Goal: Task Accomplishment & Management: Complete application form

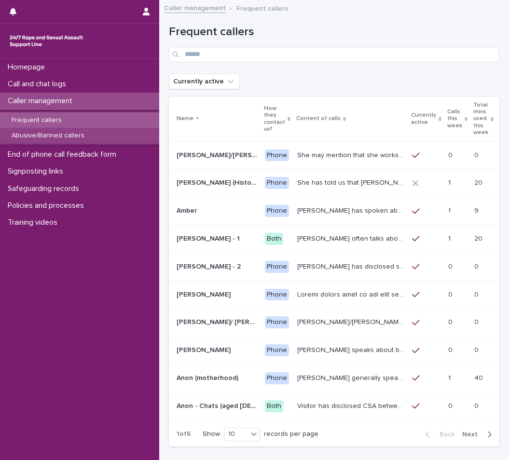
click at [47, 133] on p "Abusive/Banned callers" at bounding box center [48, 136] width 88 height 8
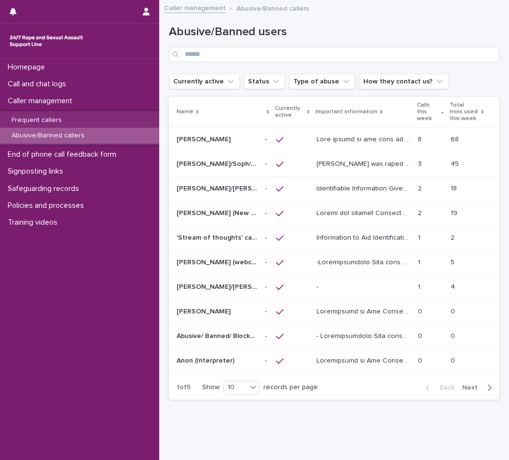
click at [451, 137] on p "68" at bounding box center [456, 139] width 10 height 10
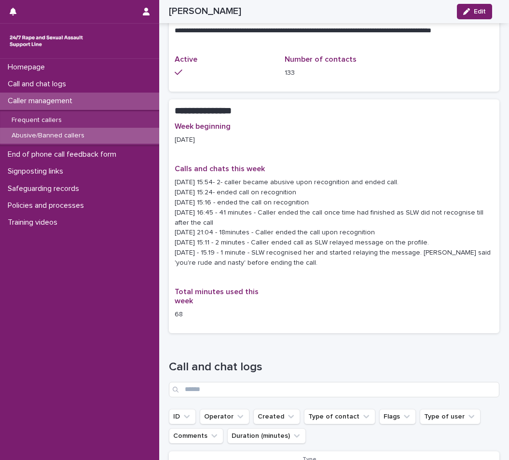
scroll to position [942, 0]
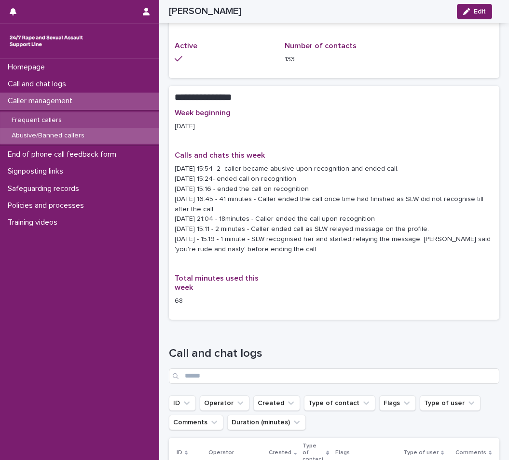
click at [52, 118] on p "Frequent callers" at bounding box center [37, 120] width 66 height 8
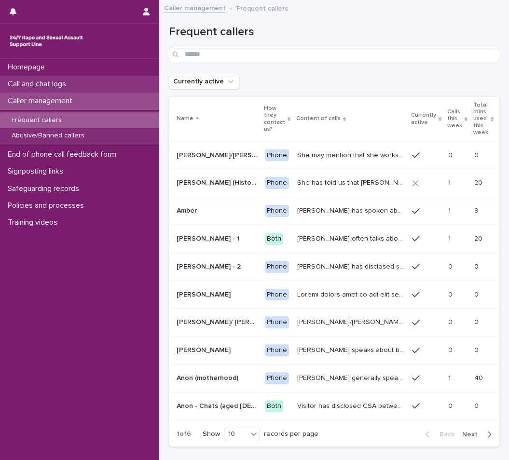
click at [84, 87] on div "Call and chat logs" at bounding box center [79, 84] width 159 height 17
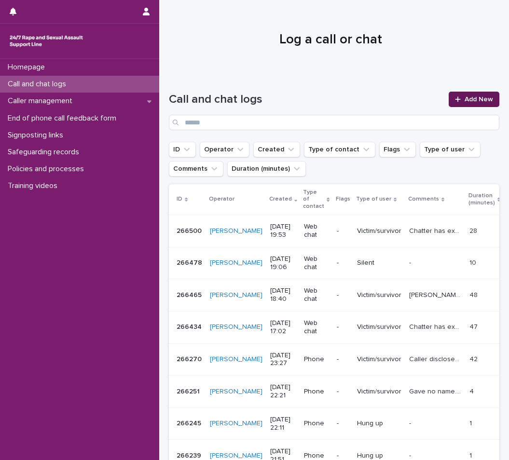
click at [457, 103] on link "Add New" at bounding box center [474, 99] width 51 height 15
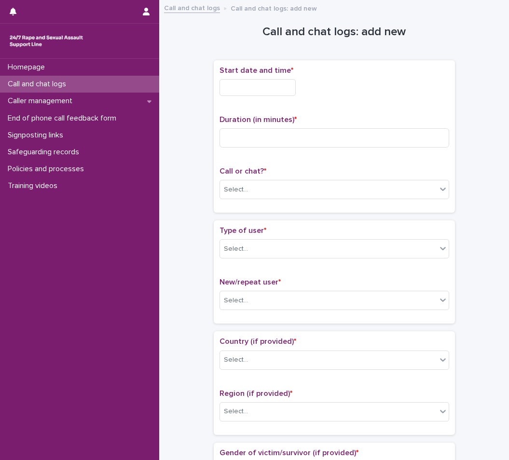
click at [245, 81] on input "text" at bounding box center [257, 87] width 76 height 17
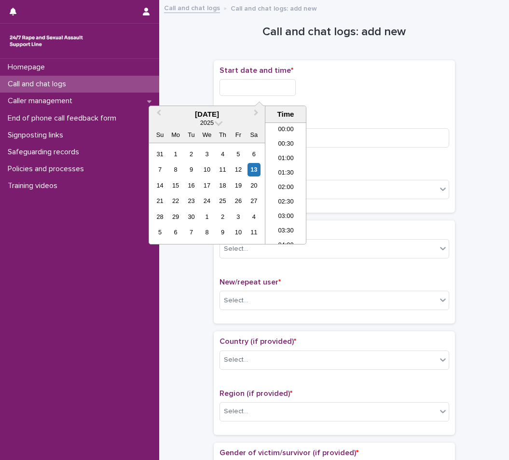
scroll to position [540, 0]
click at [294, 183] on li "20:30" at bounding box center [285, 183] width 41 height 14
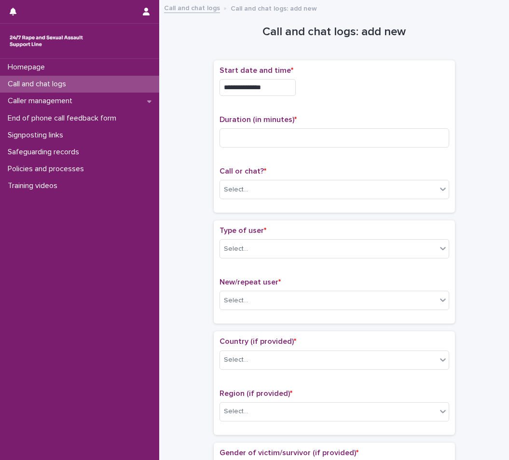
click at [282, 85] on input "**********" at bounding box center [257, 87] width 76 height 17
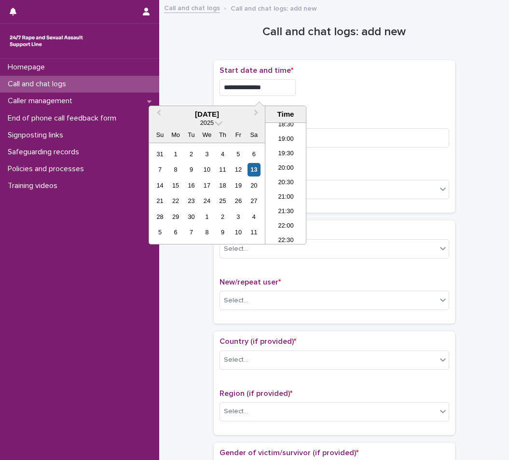
type input "**********"
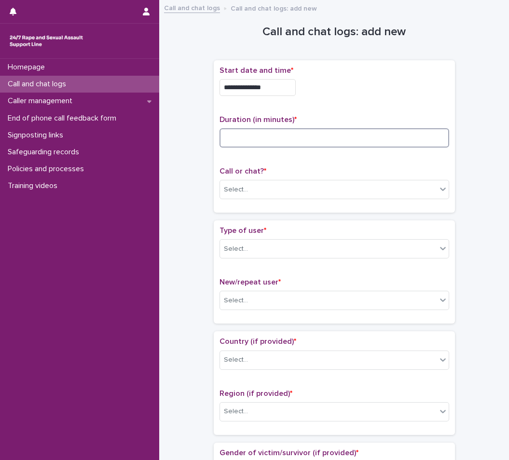
drag, startPoint x: 365, startPoint y: 147, endPoint x: 356, endPoint y: 143, distance: 9.1
click at [362, 146] on input at bounding box center [334, 137] width 230 height 19
click at [355, 142] on input at bounding box center [334, 137] width 230 height 19
type input "*"
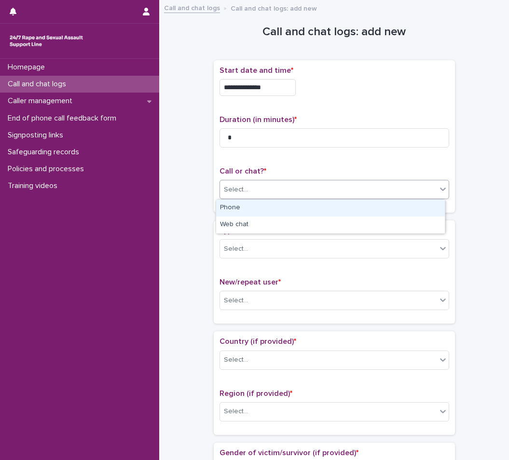
click at [334, 180] on div "Select..." at bounding box center [334, 189] width 230 height 19
click at [331, 207] on div "Phone" at bounding box center [330, 208] width 229 height 17
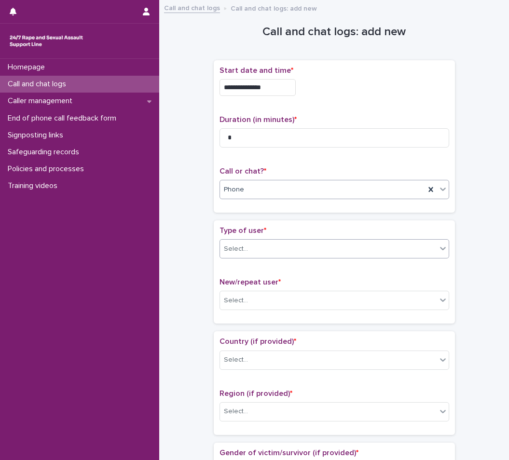
click at [325, 251] on div "Select..." at bounding box center [328, 249] width 217 height 16
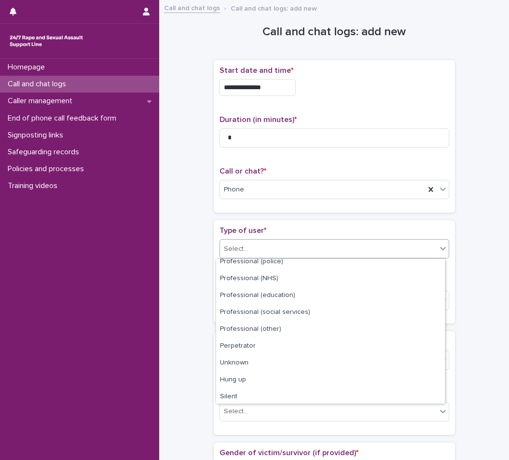
scroll to position [109, 0]
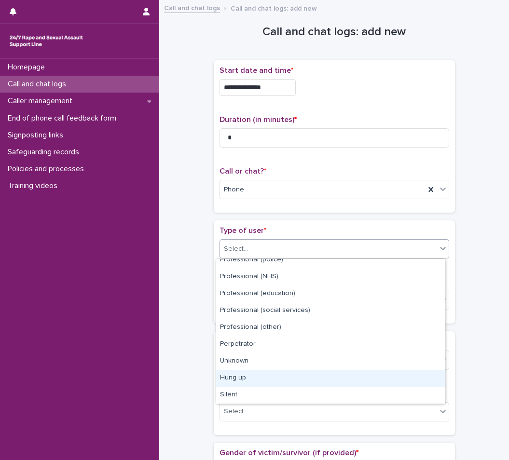
click at [270, 379] on div "Hung up" at bounding box center [330, 378] width 229 height 17
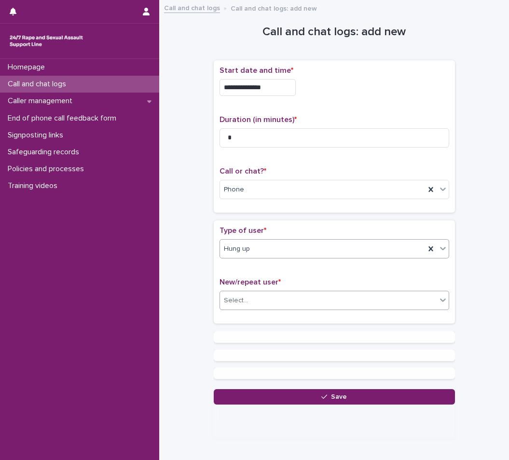
click at [279, 301] on div "Select..." at bounding box center [328, 301] width 217 height 16
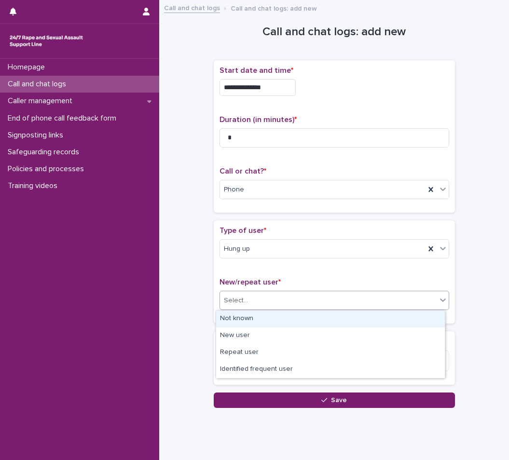
click at [276, 322] on div "Not known" at bounding box center [330, 319] width 229 height 17
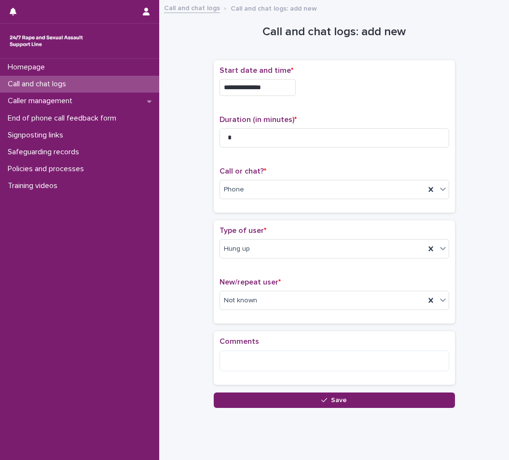
click at [265, 391] on div "Loading... Saving… Comments" at bounding box center [334, 361] width 241 height 61
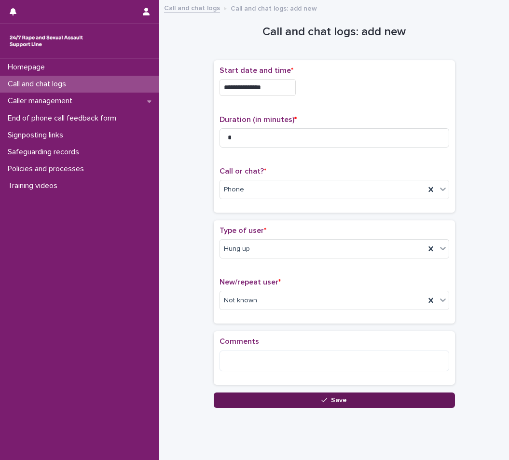
click at [266, 393] on button "Save" at bounding box center [334, 400] width 241 height 15
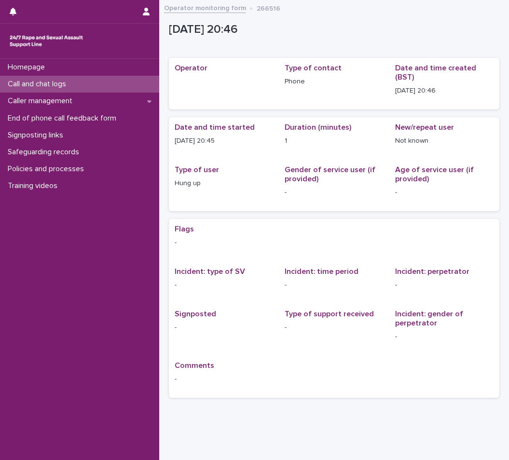
click at [69, 83] on p "Call and chat logs" at bounding box center [39, 84] width 70 height 9
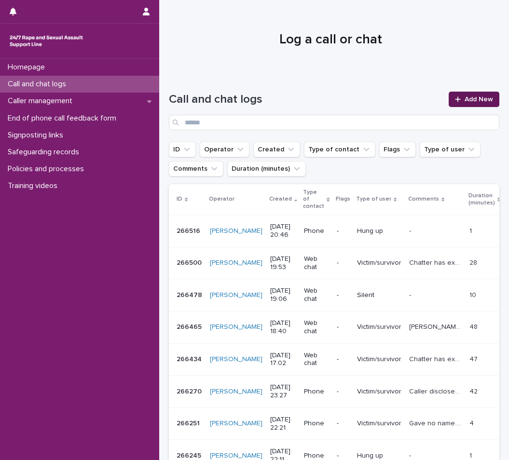
click at [482, 92] on link "Add New" at bounding box center [474, 99] width 51 height 15
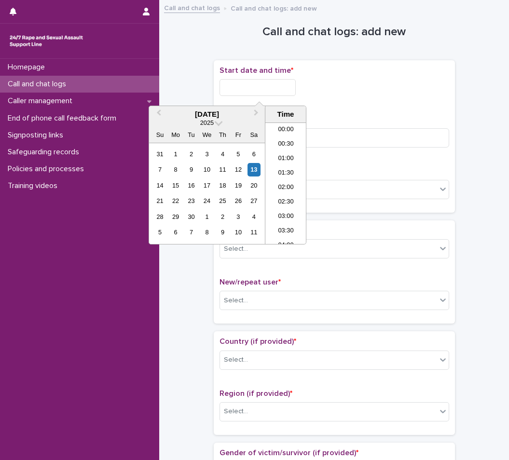
drag, startPoint x: 279, startPoint y: 94, endPoint x: 280, endPoint y: 102, distance: 7.7
click at [279, 94] on input "text" at bounding box center [257, 87] width 76 height 17
click at [289, 200] on li "21:00" at bounding box center [285, 198] width 41 height 14
type input "**********"
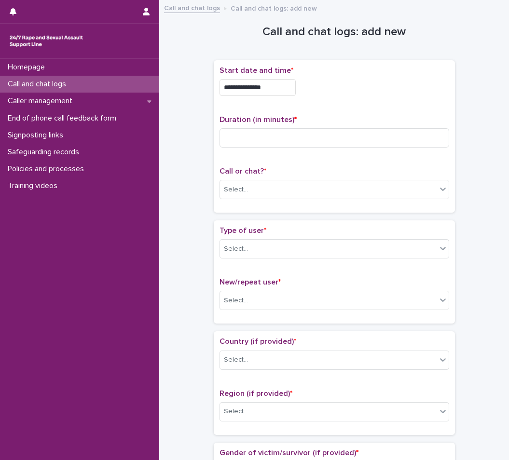
click at [414, 70] on p "Start date and time *" at bounding box center [334, 70] width 230 height 9
click at [335, 195] on div "Select..." at bounding box center [328, 190] width 217 height 16
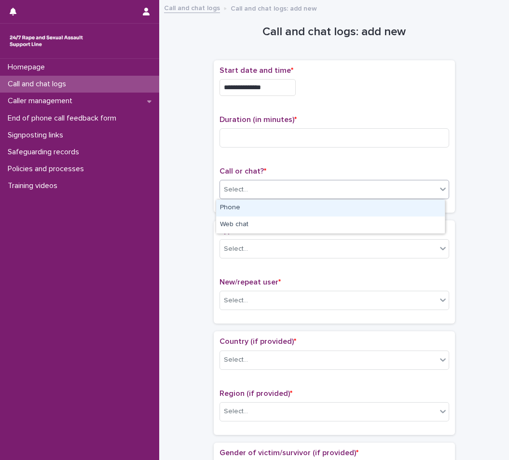
click at [315, 210] on div "Phone" at bounding box center [330, 208] width 229 height 17
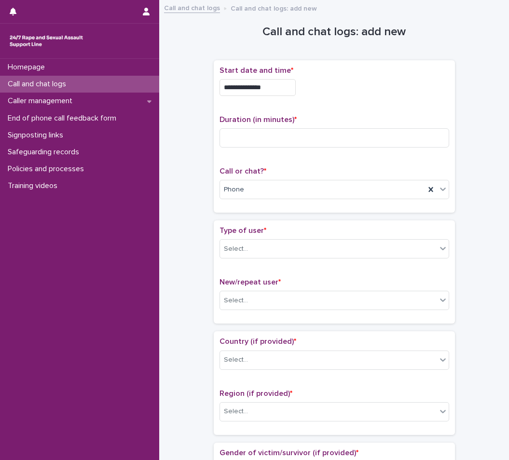
click at [264, 142] on input at bounding box center [334, 137] width 230 height 19
type input "*"
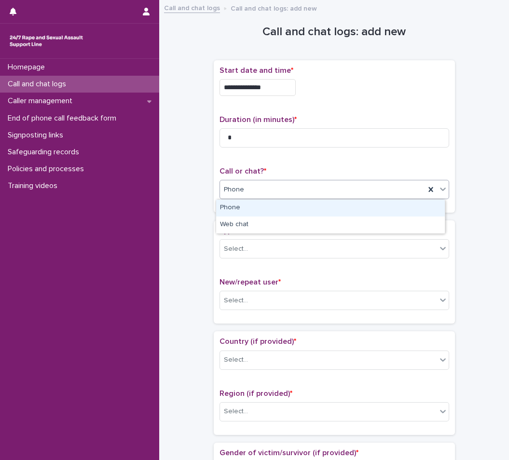
click at [264, 185] on div "Phone" at bounding box center [322, 190] width 205 height 16
click at [249, 213] on div "Phone" at bounding box center [330, 208] width 229 height 17
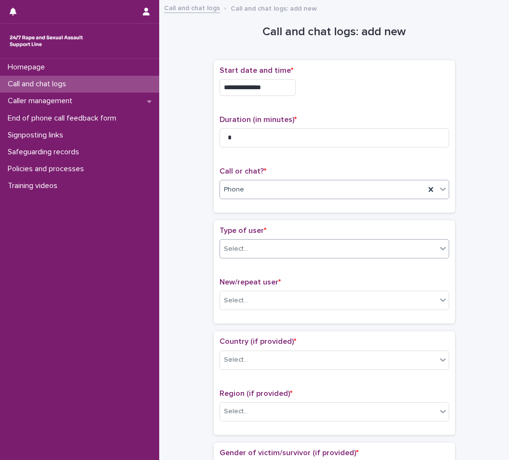
click at [248, 242] on div "Select..." at bounding box center [328, 249] width 217 height 16
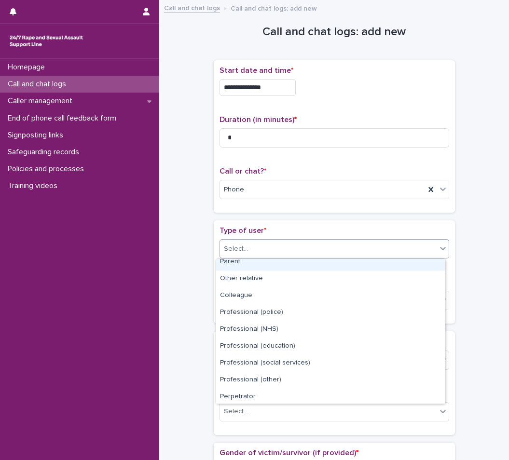
scroll to position [109, 0]
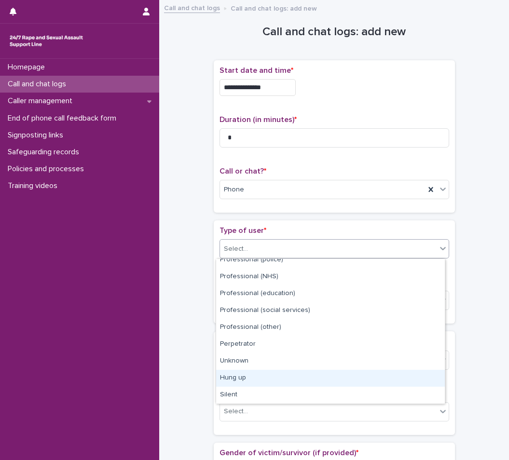
click at [277, 373] on div "Hung up" at bounding box center [330, 378] width 229 height 17
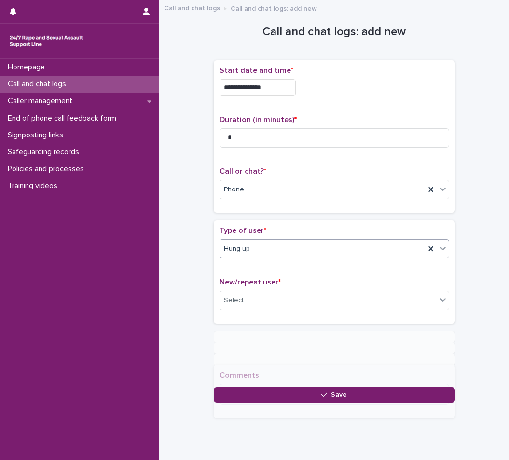
click at [277, 311] on div "New/repeat user * Select..." at bounding box center [334, 298] width 230 height 40
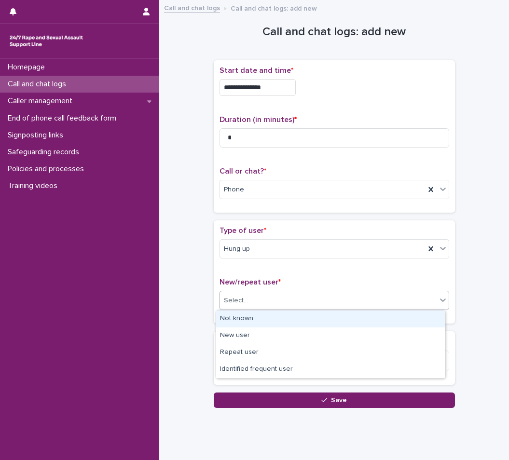
click at [273, 305] on div "Select..." at bounding box center [328, 301] width 217 height 16
click at [268, 317] on div "Not known" at bounding box center [330, 319] width 229 height 17
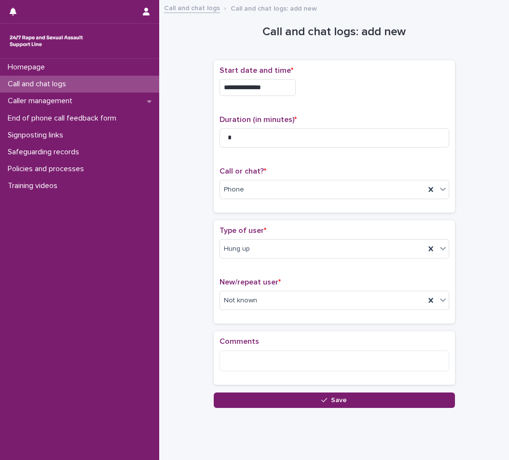
click at [263, 408] on div "**********" at bounding box center [334, 219] width 340 height 426
click at [339, 391] on div "Loading... Saving… Comments" at bounding box center [334, 361] width 241 height 61
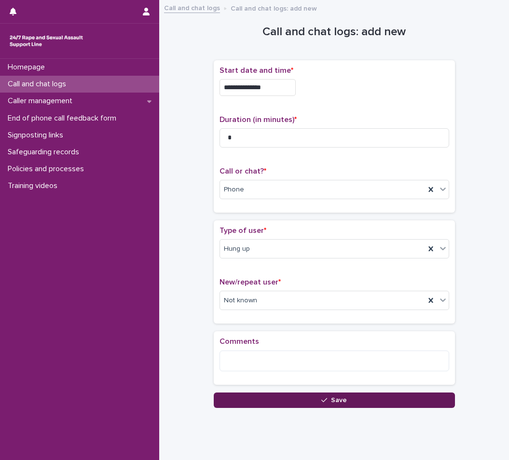
click at [343, 402] on button "Save" at bounding box center [334, 400] width 241 height 15
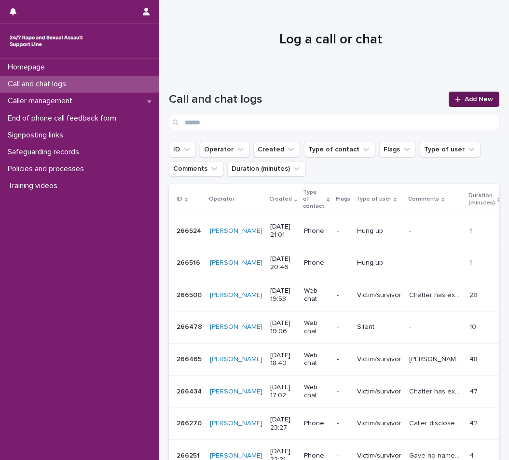
click at [487, 102] on link "Add New" at bounding box center [474, 99] width 51 height 15
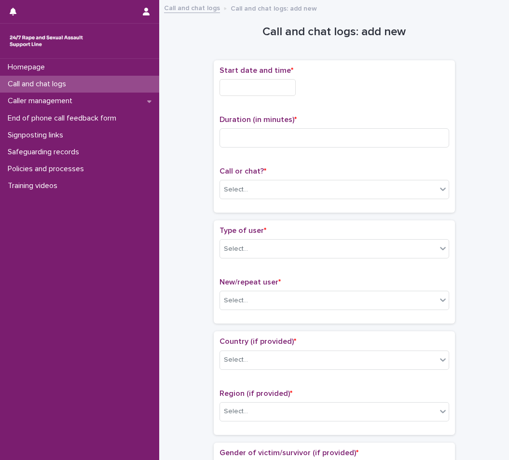
click at [270, 88] on input "text" at bounding box center [257, 87] width 76 height 17
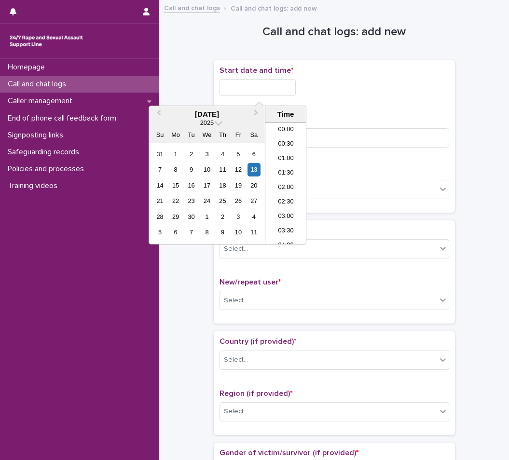
scroll to position [555, 0]
click at [287, 187] on li "21:00" at bounding box center [285, 183] width 41 height 14
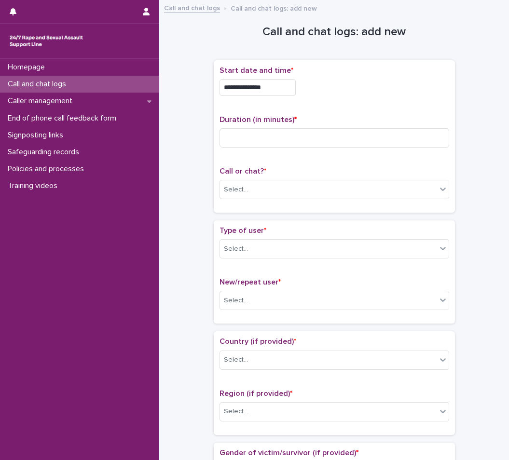
click at [284, 88] on input "**********" at bounding box center [257, 87] width 76 height 17
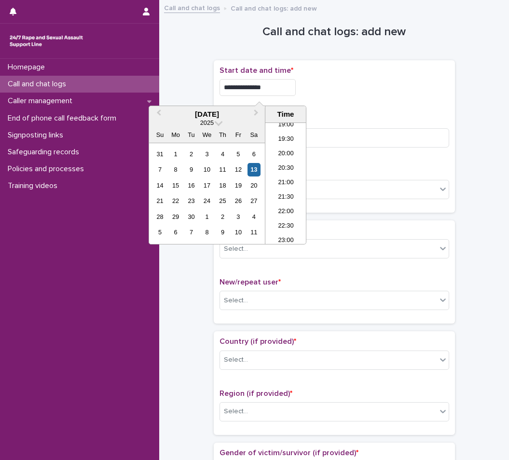
type input "**********"
click at [323, 135] on input at bounding box center [334, 137] width 230 height 19
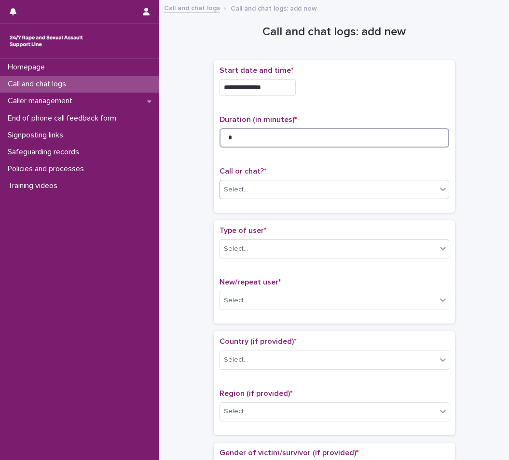
type input "*"
click at [331, 187] on div "Select..." at bounding box center [328, 190] width 217 height 16
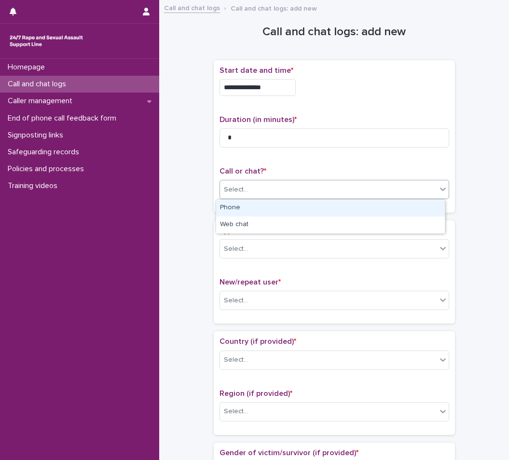
click at [329, 206] on div "Phone" at bounding box center [330, 208] width 229 height 17
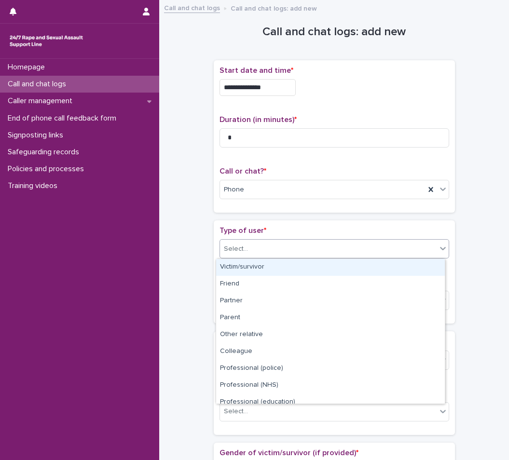
drag, startPoint x: 322, startPoint y: 253, endPoint x: 318, endPoint y: 257, distance: 5.8
click at [321, 254] on div "Select..." at bounding box center [328, 249] width 217 height 16
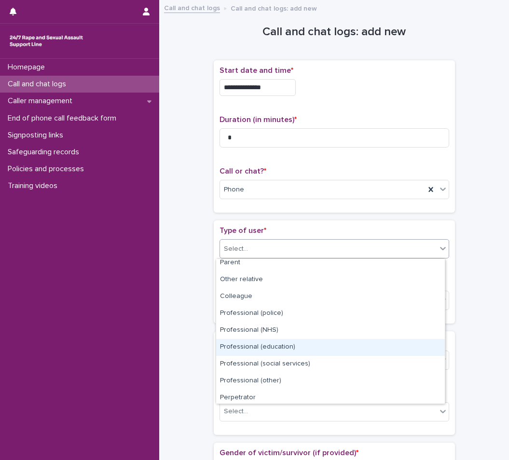
scroll to position [109, 0]
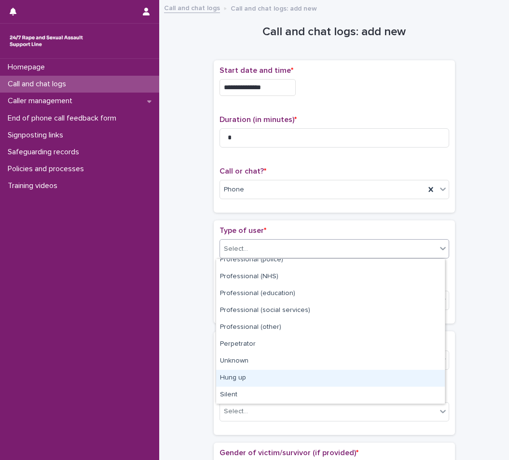
click at [267, 383] on div "Hung up" at bounding box center [330, 378] width 229 height 17
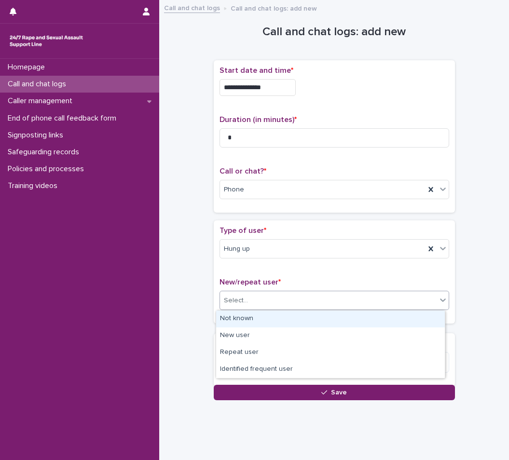
click at [278, 304] on div "Select..." at bounding box center [328, 301] width 217 height 16
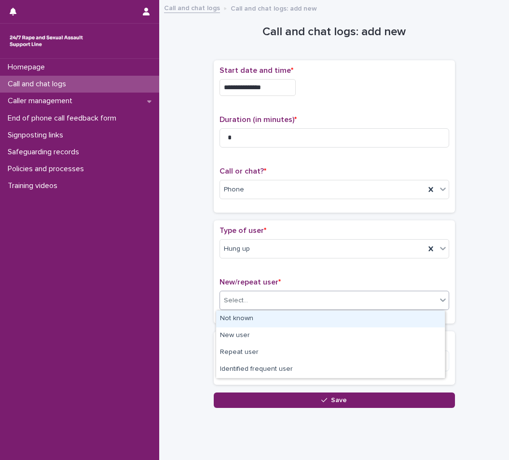
click at [263, 320] on div "Not known" at bounding box center [330, 319] width 229 height 17
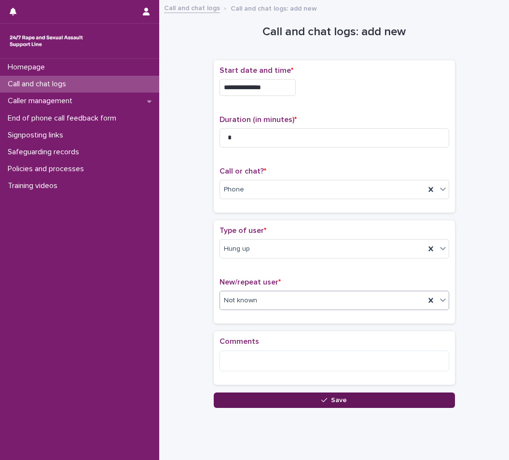
click at [283, 395] on button "Save" at bounding box center [334, 400] width 241 height 15
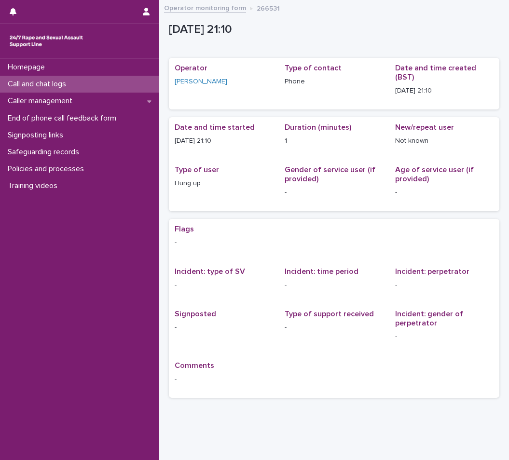
click at [108, 80] on div "Call and chat logs" at bounding box center [79, 84] width 159 height 17
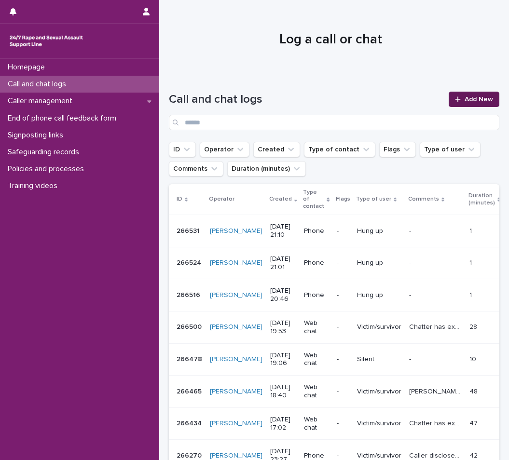
click at [466, 96] on span "Add New" at bounding box center [479, 99] width 28 height 7
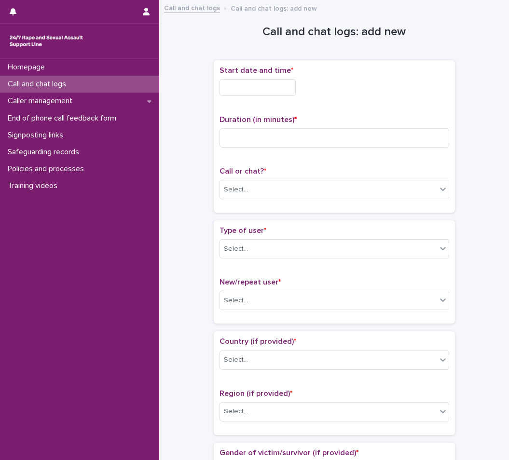
drag, startPoint x: 272, startPoint y: 84, endPoint x: 264, endPoint y: 96, distance: 13.2
click at [272, 84] on input "text" at bounding box center [257, 87] width 76 height 17
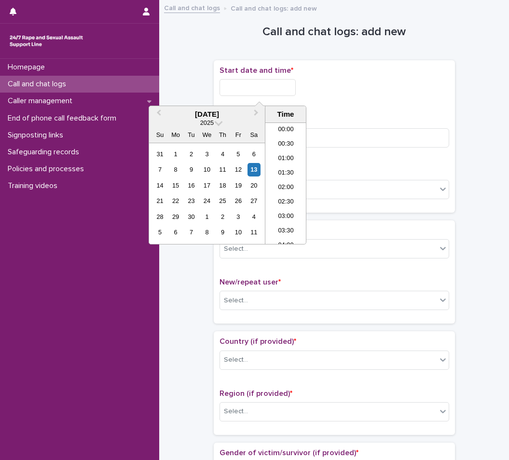
scroll to position [555, 0]
click at [288, 185] on li "21:00" at bounding box center [285, 183] width 41 height 14
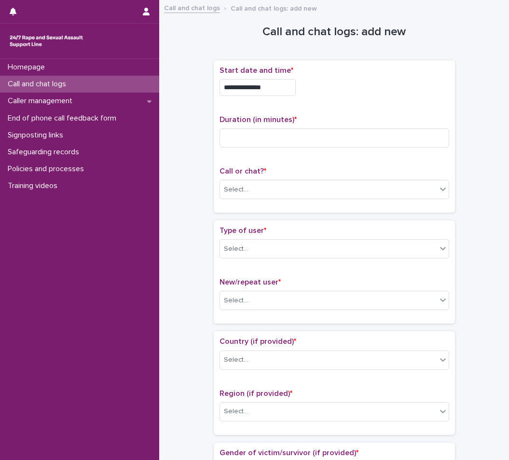
click at [278, 84] on input "**********" at bounding box center [257, 87] width 76 height 17
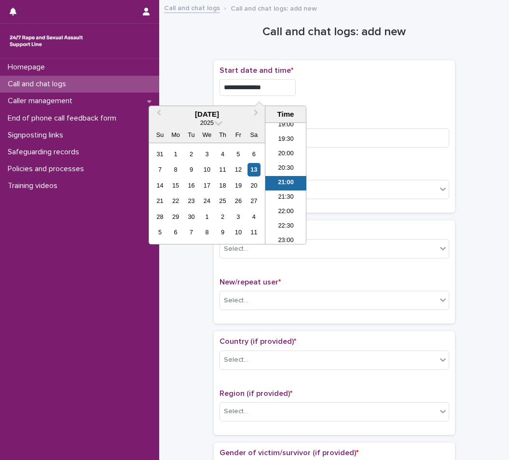
click at [261, 81] on input "**********" at bounding box center [257, 87] width 76 height 17
click at [296, 90] on input "**********" at bounding box center [257, 87] width 76 height 17
type input "**********"
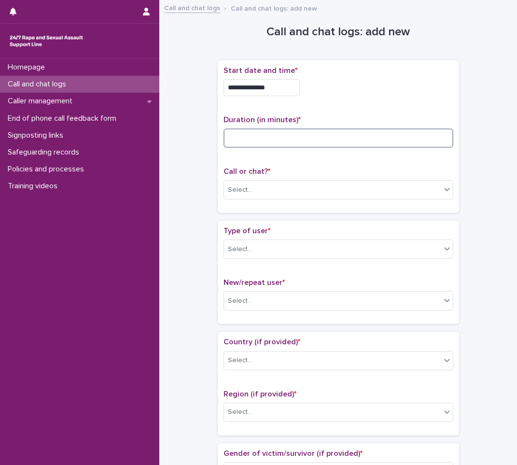
click at [365, 142] on input at bounding box center [338, 137] width 230 height 19
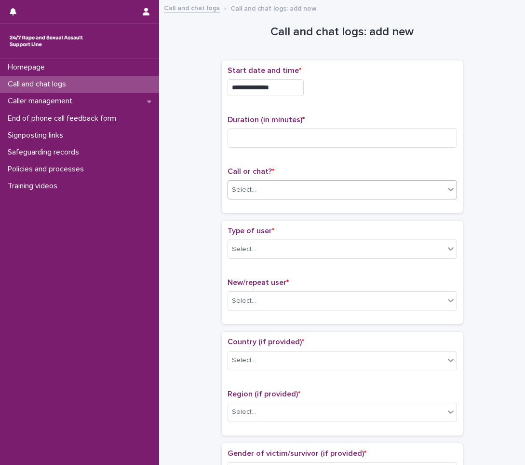
drag, startPoint x: 262, startPoint y: 182, endPoint x: 262, endPoint y: 194, distance: 11.6
click at [262, 182] on div "Select..." at bounding box center [336, 190] width 217 height 16
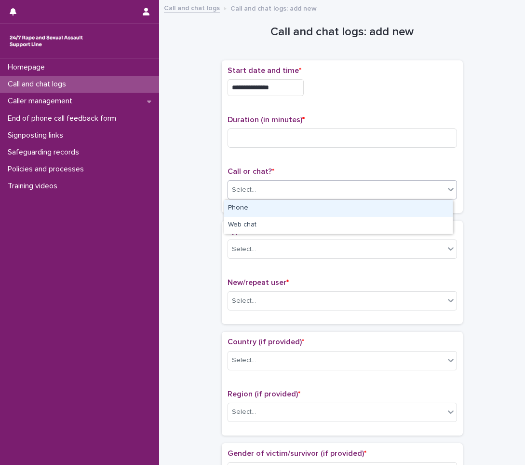
click at [258, 209] on div "Phone" at bounding box center [338, 208] width 229 height 17
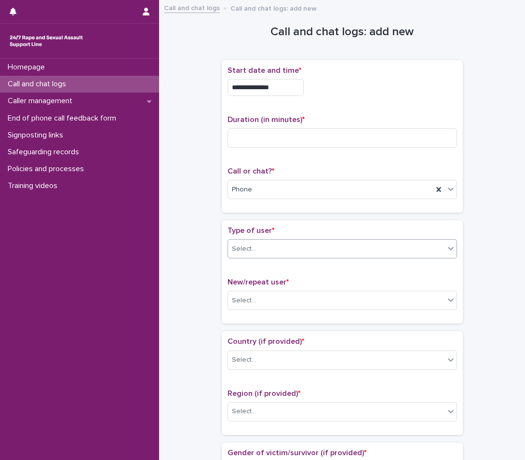
click at [287, 247] on div "Select..." at bounding box center [336, 249] width 217 height 16
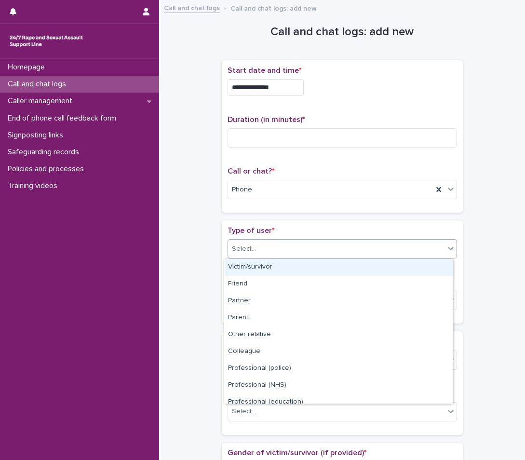
click at [274, 264] on div "Victim/survivor" at bounding box center [338, 267] width 229 height 17
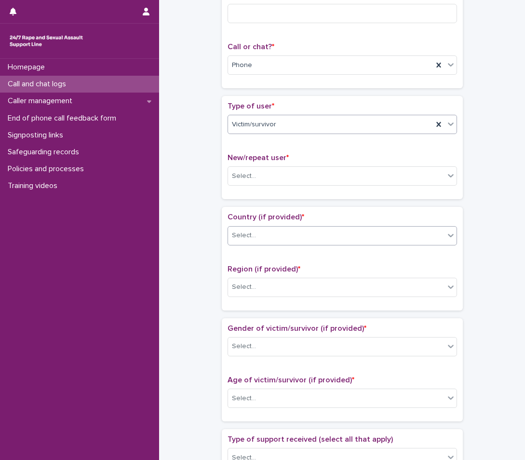
scroll to position [145, 0]
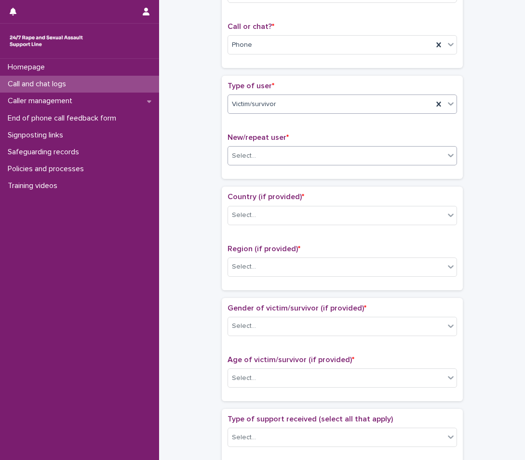
click at [288, 150] on div "Select..." at bounding box center [336, 156] width 217 height 16
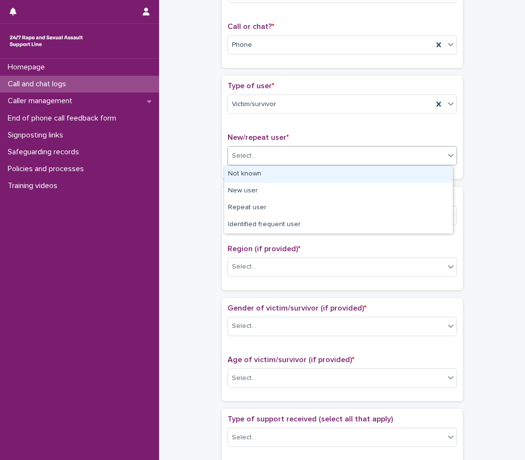
click at [275, 177] on div "Not known" at bounding box center [338, 174] width 229 height 17
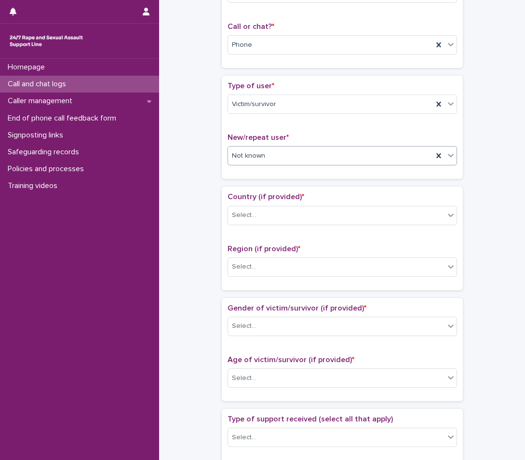
click at [246, 226] on div "Country (if provided) * Select..." at bounding box center [343, 212] width 230 height 40
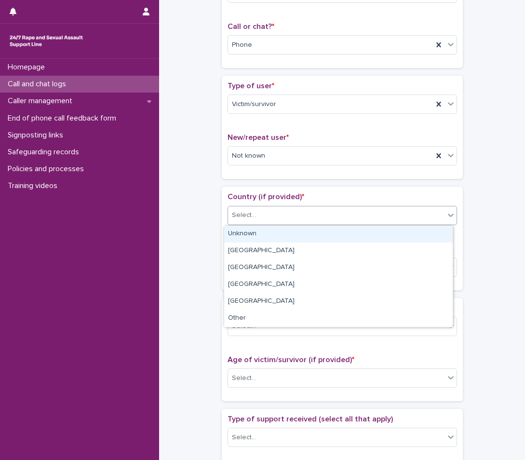
click at [246, 214] on div "Select..." at bounding box center [244, 215] width 24 height 10
click at [248, 241] on div "Unknown" at bounding box center [338, 234] width 229 height 17
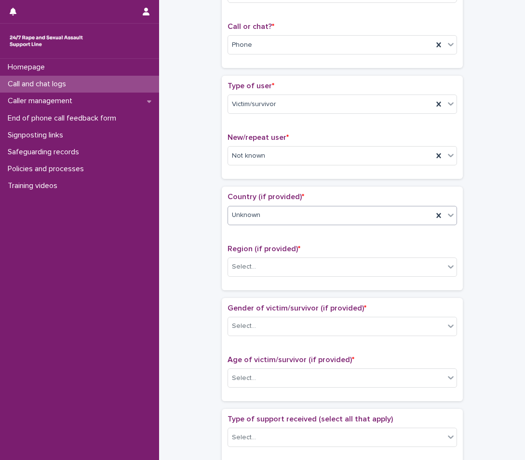
click at [250, 205] on div "Country (if provided) * option Unknown, selected. 0 results available. Select i…" at bounding box center [343, 212] width 230 height 40
click at [248, 206] on div "Unknown" at bounding box center [343, 215] width 230 height 19
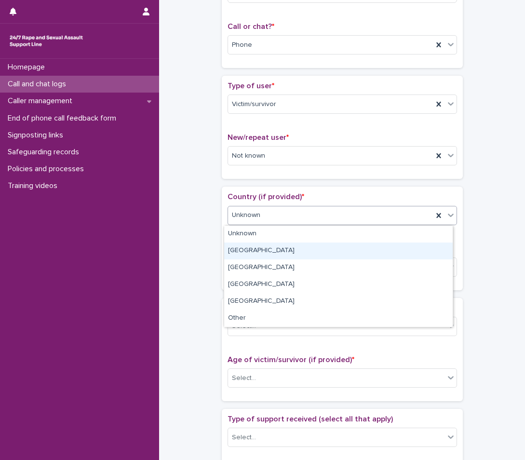
click at [251, 248] on div "England" at bounding box center [338, 251] width 229 height 17
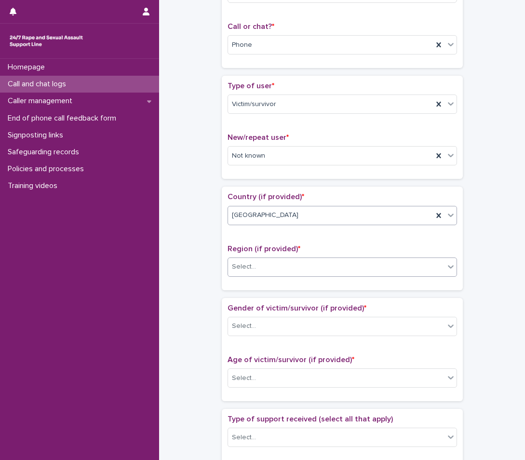
click at [256, 270] on div "Select..." at bounding box center [336, 267] width 217 height 16
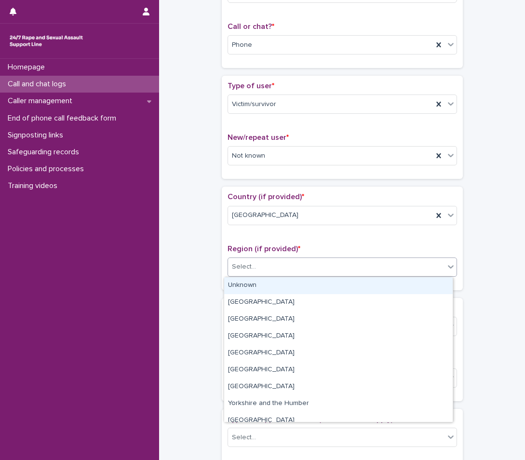
click at [258, 289] on div "Unknown" at bounding box center [338, 285] width 229 height 17
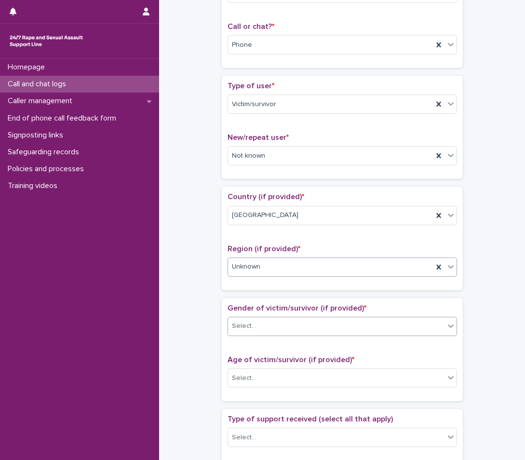
click at [273, 335] on div "Select..." at bounding box center [343, 326] width 230 height 19
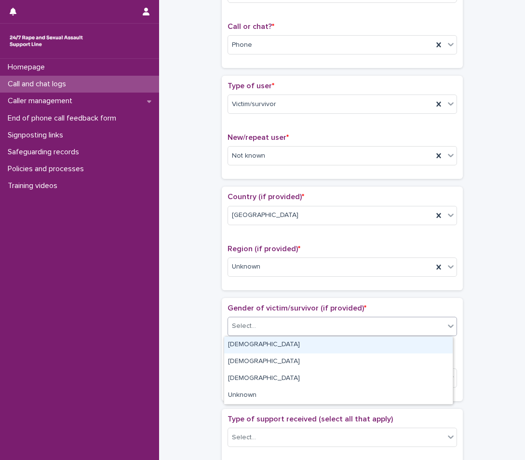
click at [275, 344] on div "Female" at bounding box center [338, 345] width 229 height 17
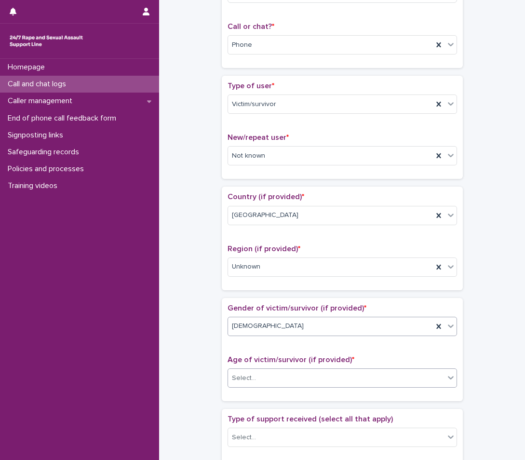
click at [285, 386] on div "Select..." at bounding box center [343, 378] width 230 height 19
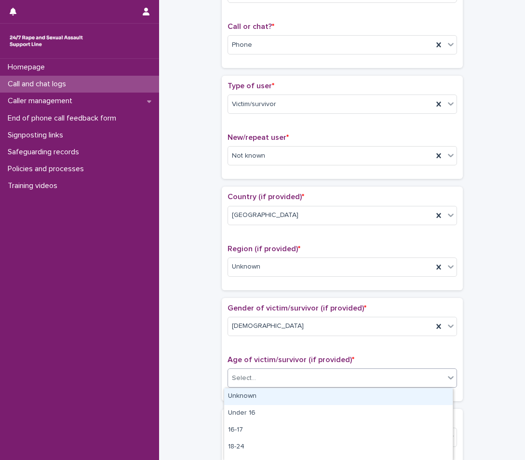
click at [287, 399] on div "Unknown" at bounding box center [338, 396] width 229 height 17
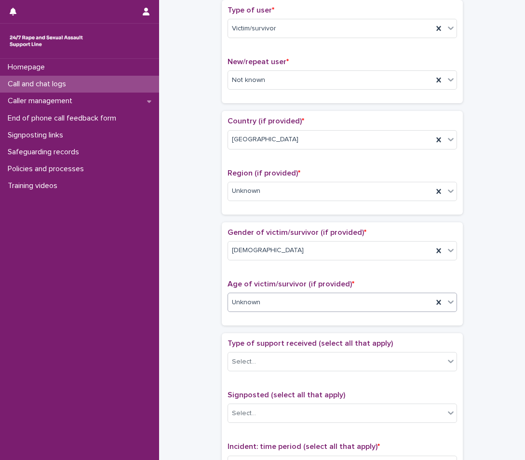
scroll to position [338, 0]
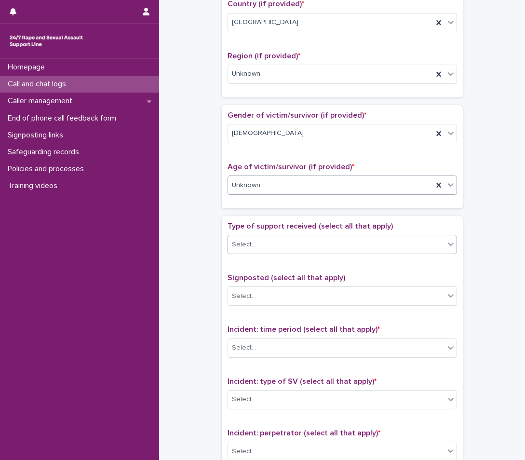
click at [295, 251] on div "Select..." at bounding box center [336, 245] width 217 height 16
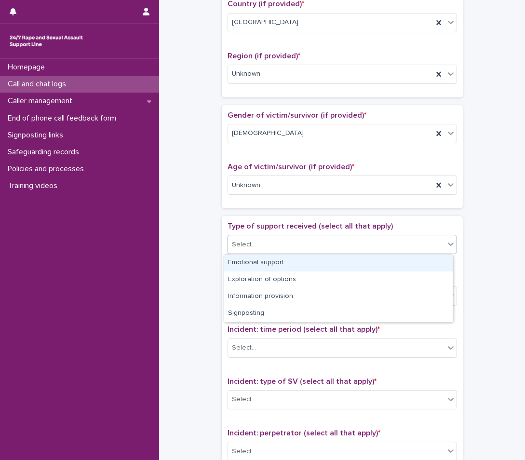
click at [285, 265] on div "Emotional support" at bounding box center [338, 263] width 229 height 17
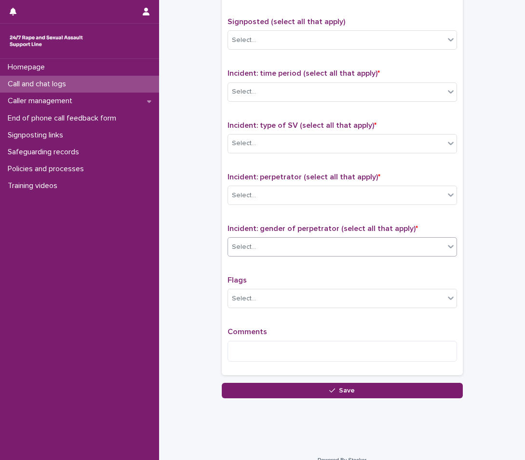
scroll to position [607, 0]
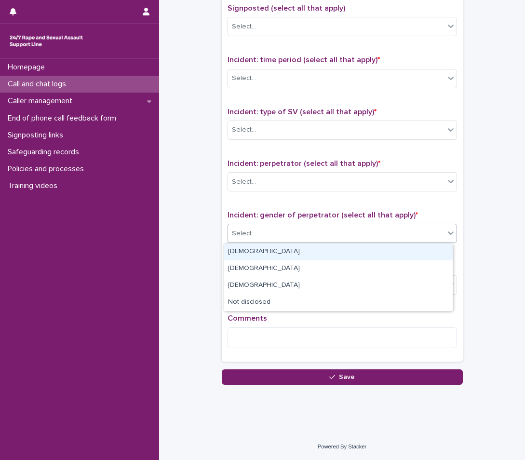
click at [277, 227] on div "Select..." at bounding box center [336, 234] width 217 height 16
click at [293, 250] on div "Male" at bounding box center [338, 252] width 229 height 17
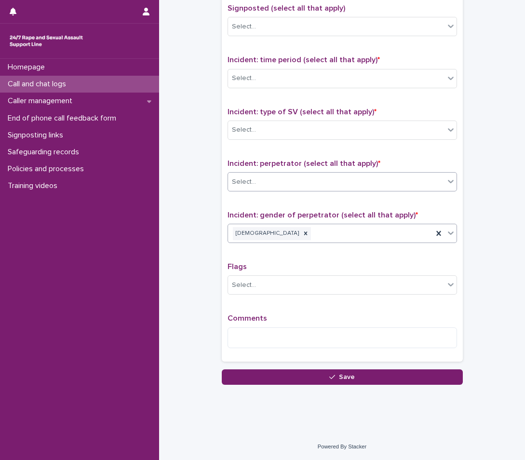
click at [283, 187] on div "Select..." at bounding box center [336, 182] width 217 height 16
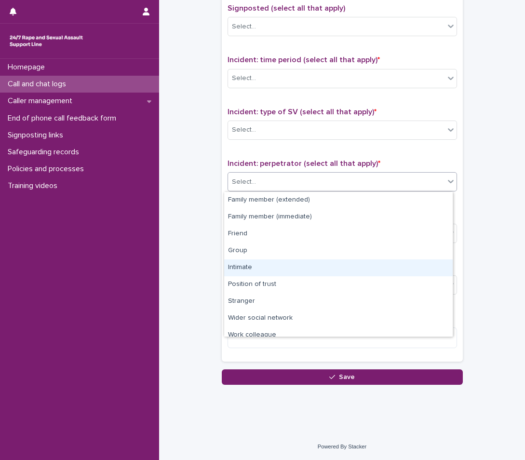
click at [300, 270] on div "Intimate" at bounding box center [338, 268] width 229 height 17
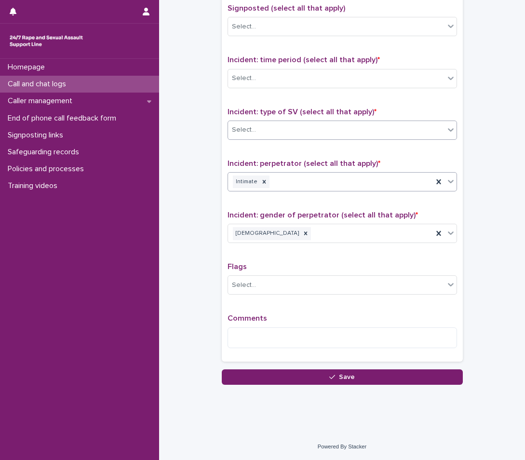
click at [309, 122] on div "Select..." at bounding box center [336, 130] width 217 height 16
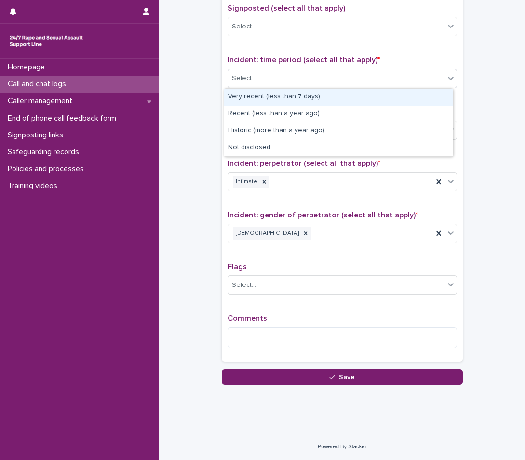
click at [274, 71] on div "Select..." at bounding box center [336, 78] width 217 height 16
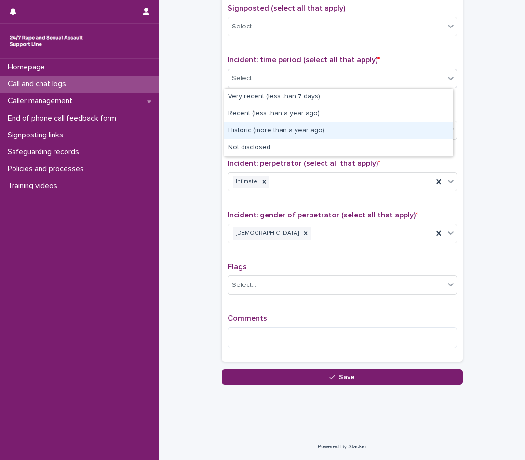
click at [277, 123] on div "Historic (more than a year ago)" at bounding box center [338, 131] width 229 height 17
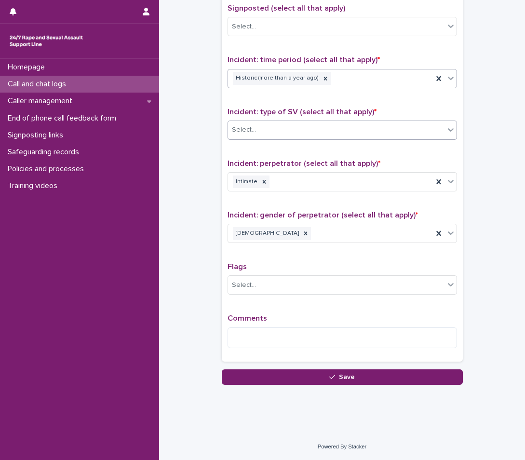
click at [312, 132] on div "Select..." at bounding box center [336, 130] width 217 height 16
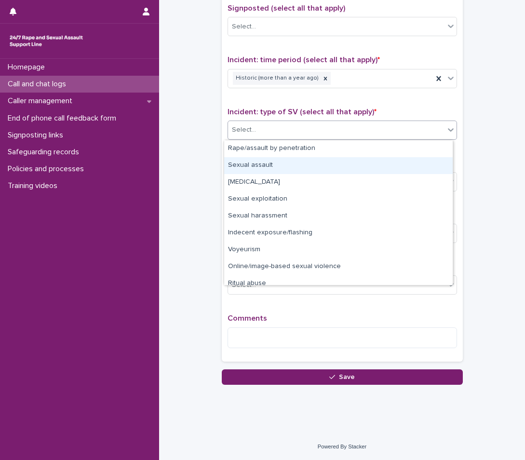
click at [291, 163] on div "Sexual assault" at bounding box center [338, 165] width 229 height 17
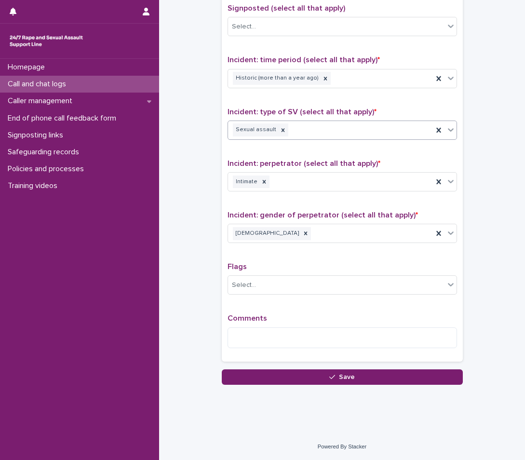
click at [367, 137] on div "Sexual assault" at bounding box center [330, 130] width 205 height 17
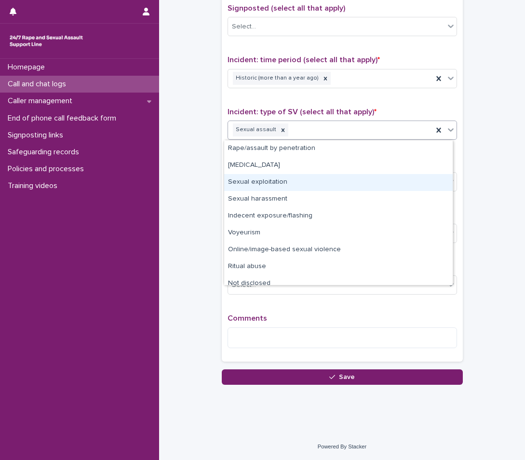
click at [281, 178] on div "Sexual exploitation" at bounding box center [338, 182] width 229 height 17
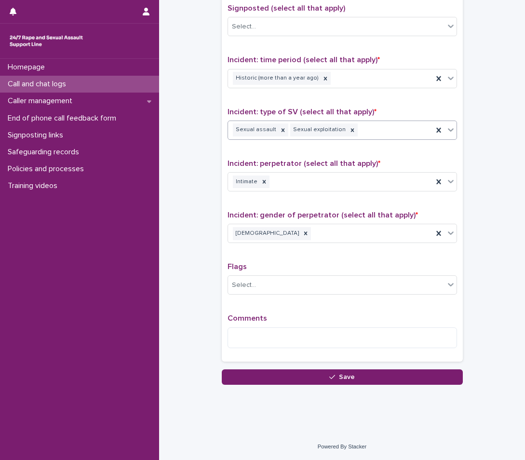
click at [387, 139] on body "**********" at bounding box center [262, 230] width 525 height 460
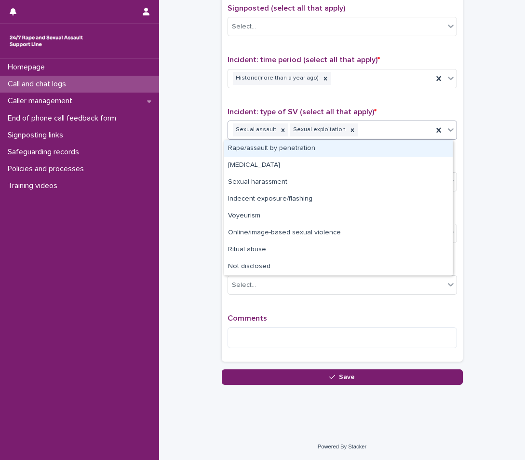
click at [312, 154] on div "Rape/assault by penetration" at bounding box center [338, 148] width 229 height 17
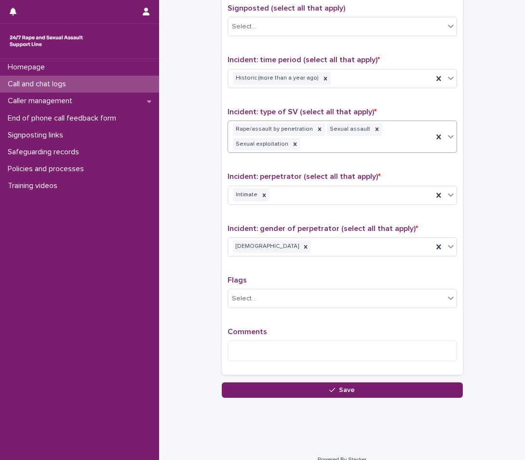
click at [380, 145] on div "Rape/assault by penetration Sexual assault Sexual exploitation" at bounding box center [330, 137] width 205 height 32
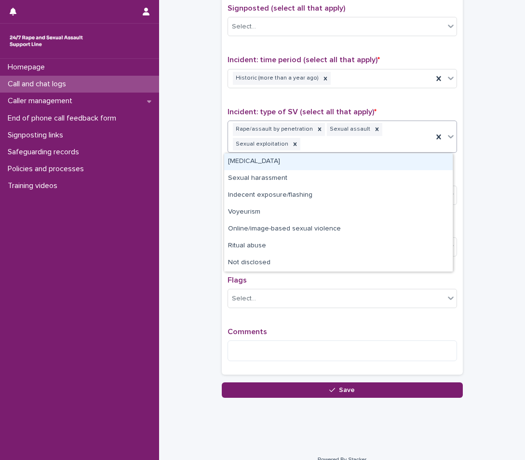
click at [372, 165] on div "Child sexual abuse" at bounding box center [338, 161] width 229 height 17
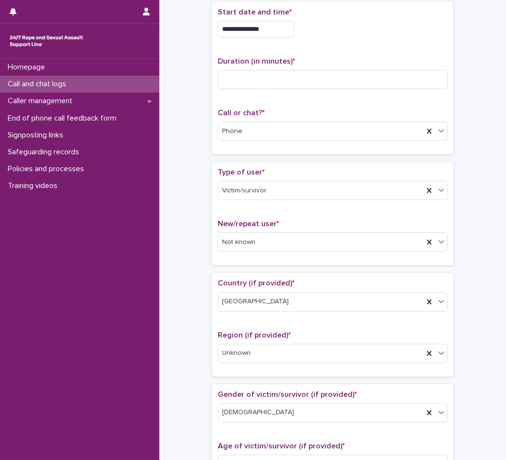
scroll to position [1, 0]
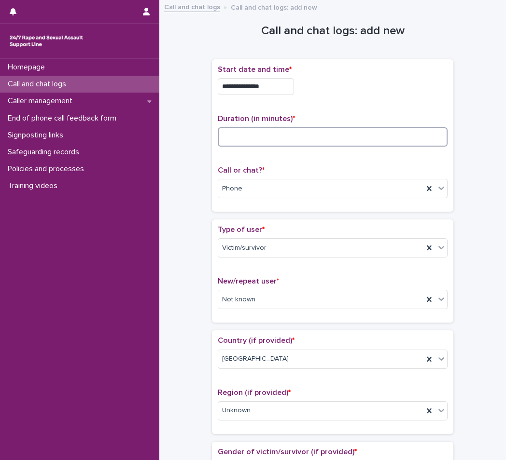
click at [303, 132] on input at bounding box center [333, 136] width 230 height 19
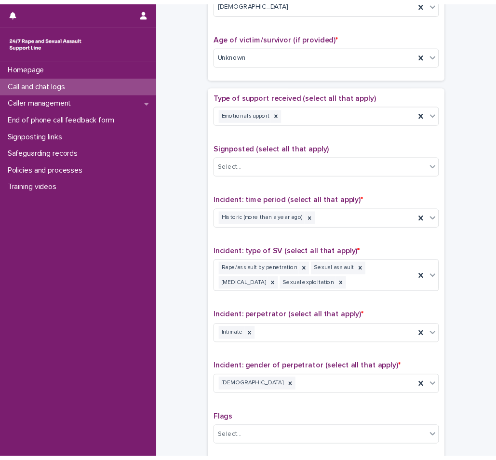
scroll to position [588, 0]
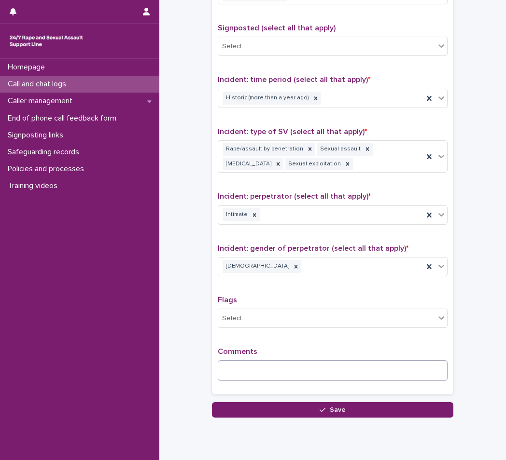
type input "**"
click at [265, 380] on textarea at bounding box center [333, 370] width 230 height 21
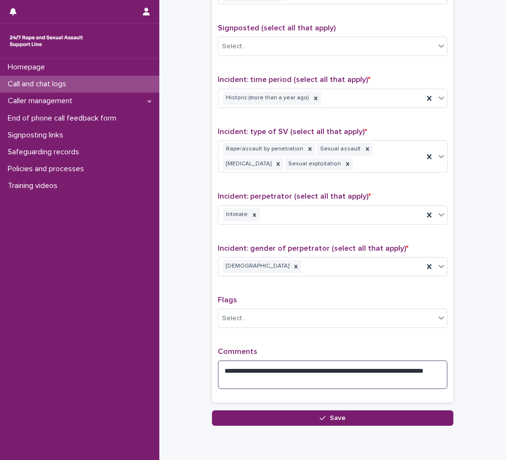
click at [284, 382] on textarea "**********" at bounding box center [333, 374] width 230 height 29
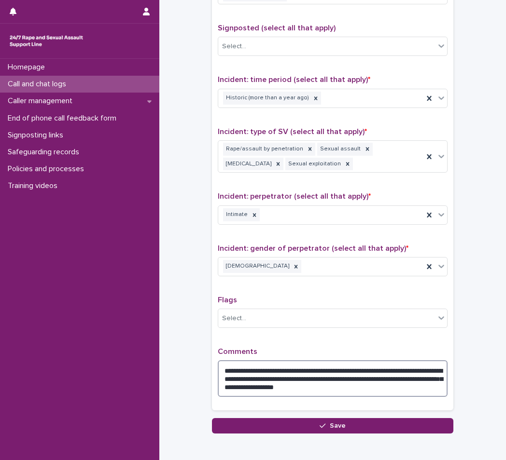
type textarea "**********"
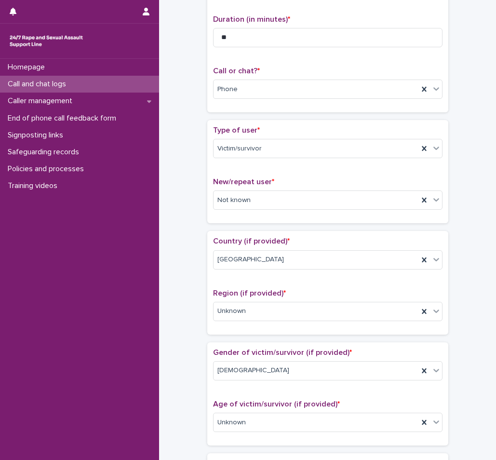
scroll to position [0, 0]
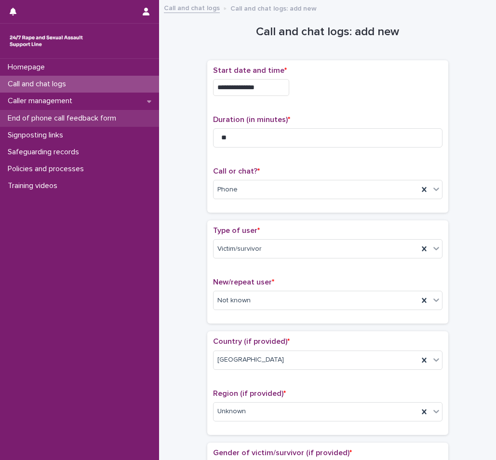
click at [92, 117] on p "End of phone call feedback form" at bounding box center [64, 118] width 120 height 9
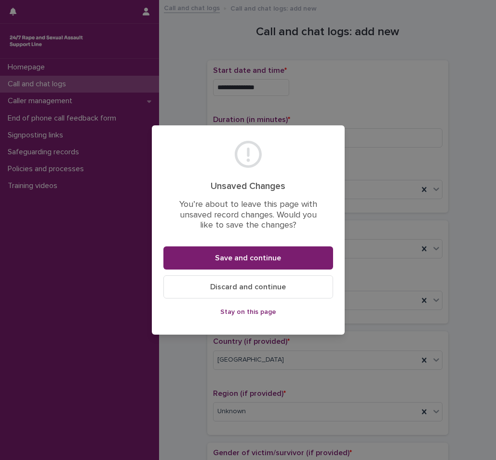
click at [263, 311] on span "Stay on this page" at bounding box center [248, 312] width 56 height 7
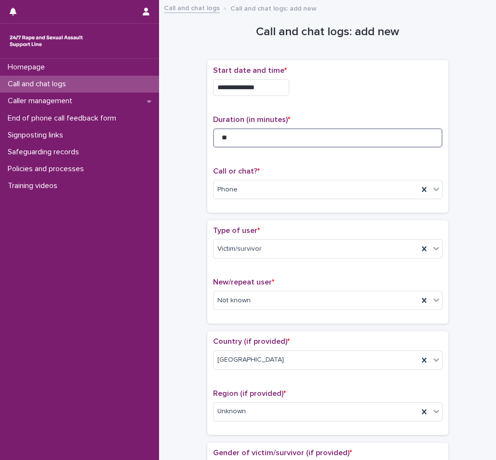
drag, startPoint x: 295, startPoint y: 146, endPoint x: 325, endPoint y: 148, distance: 30.0
click at [293, 147] on input "**" at bounding box center [328, 137] width 230 height 19
type input "*"
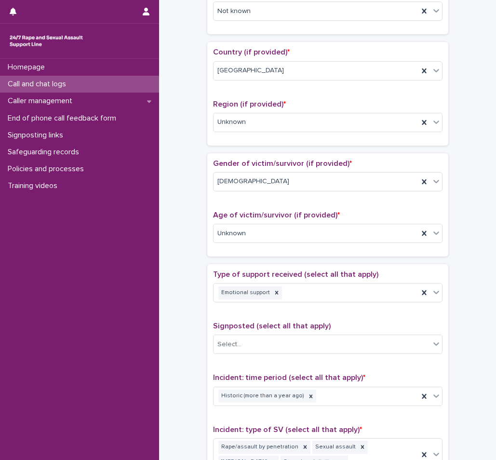
scroll to position [637, 0]
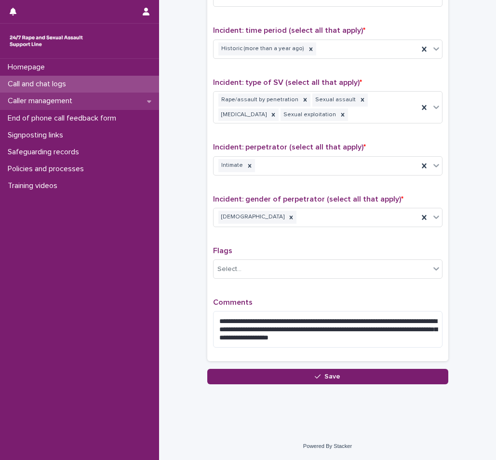
type input "**"
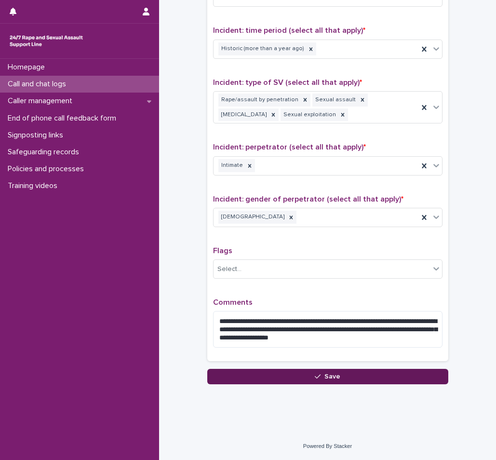
click at [305, 373] on button "Save" at bounding box center [327, 376] width 241 height 15
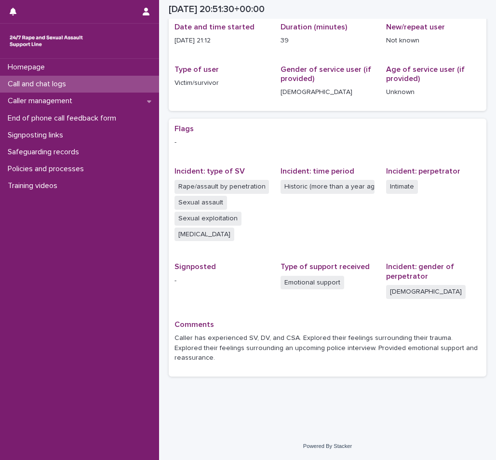
scroll to position [100, 0]
click at [106, 85] on div "Call and chat logs" at bounding box center [79, 84] width 159 height 17
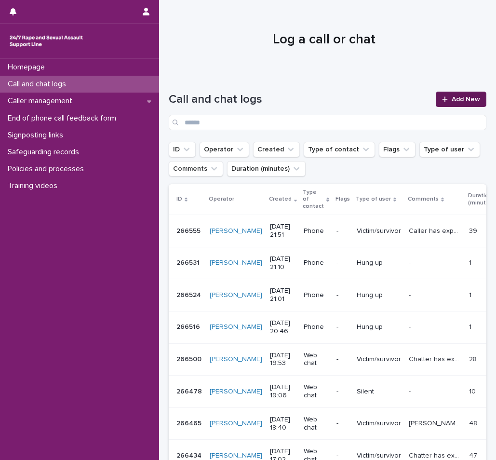
click at [454, 102] on span "Add New" at bounding box center [466, 99] width 28 height 7
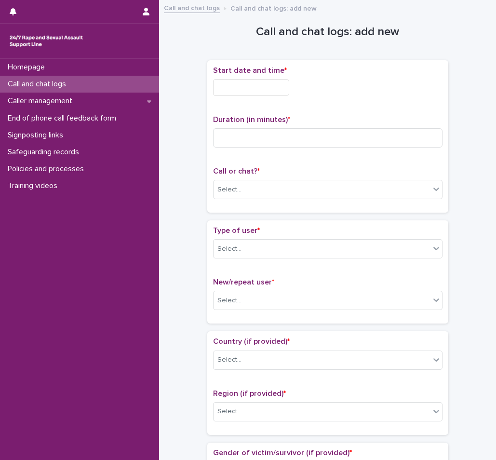
click at [252, 91] on input "text" at bounding box center [251, 87] width 76 height 17
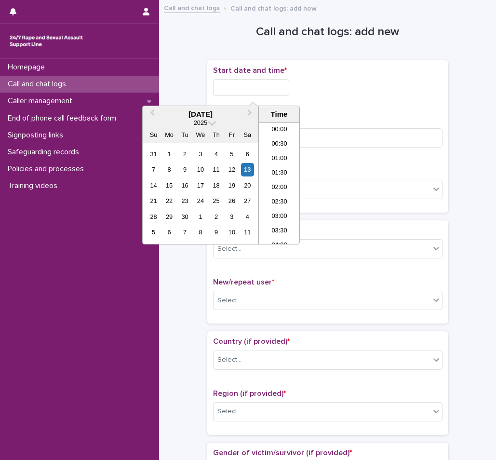
scroll to position [574, 0]
drag, startPoint x: 281, startPoint y: 201, endPoint x: 23, endPoint y: 23, distance: 313.1
click at [280, 202] on li "22:30" at bounding box center [279, 208] width 41 height 14
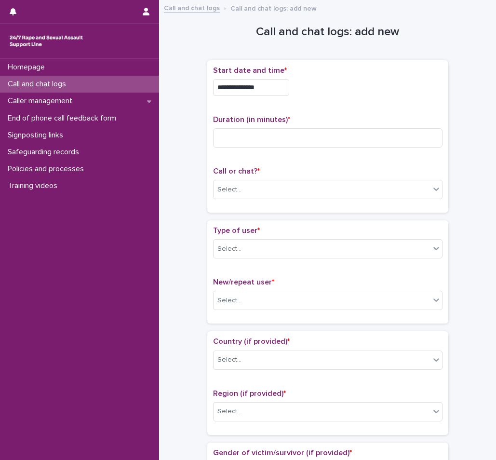
click at [281, 88] on input "**********" at bounding box center [251, 87] width 76 height 17
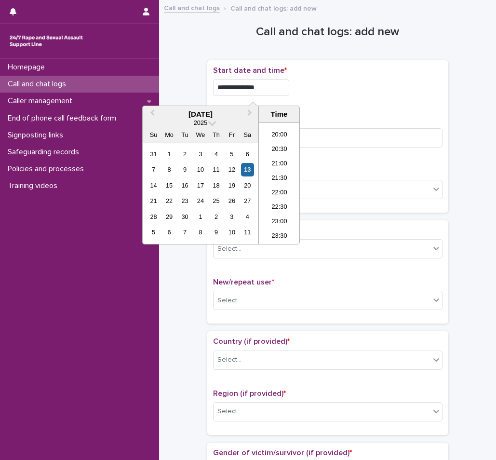
type input "**********"
click at [418, 132] on input at bounding box center [328, 137] width 230 height 19
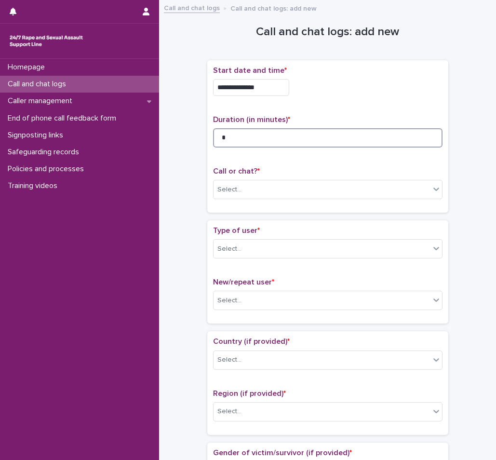
type input "*"
click at [257, 178] on div "Call or chat? * Select..." at bounding box center [328, 187] width 230 height 40
click at [253, 188] on div "Select..." at bounding box center [322, 190] width 217 height 16
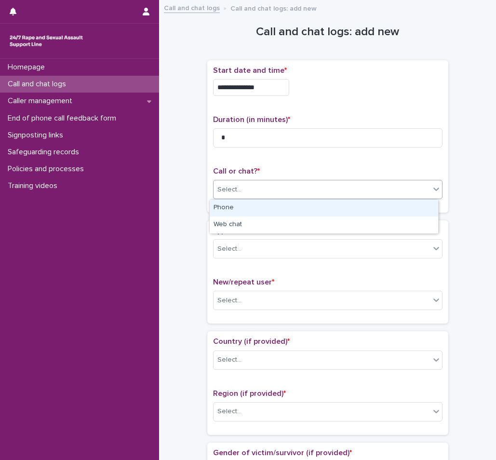
click at [265, 209] on div "Phone" at bounding box center [324, 208] width 229 height 17
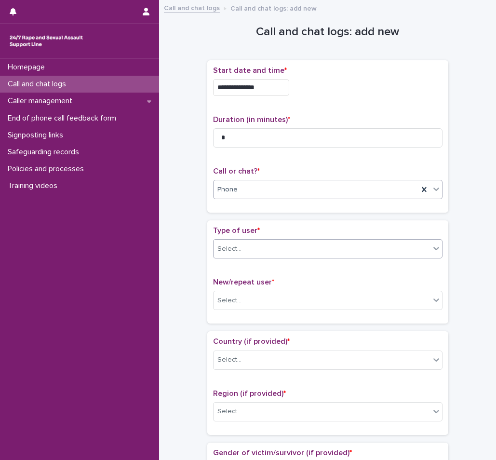
drag, startPoint x: 248, startPoint y: 260, endPoint x: 248, endPoint y: 255, distance: 5.8
click at [248, 255] on div "Type of user * Select..." at bounding box center [328, 246] width 230 height 40
click at [247, 256] on div "Select..." at bounding box center [322, 249] width 217 height 16
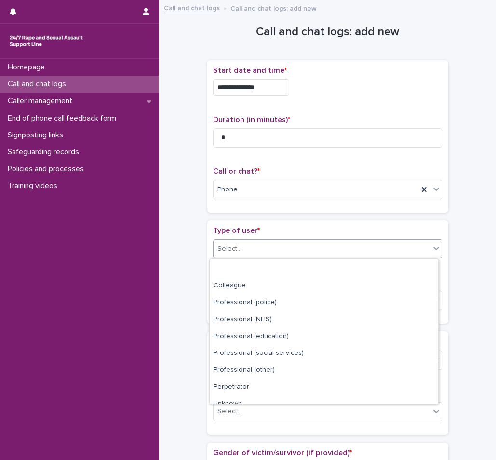
scroll to position [109, 0]
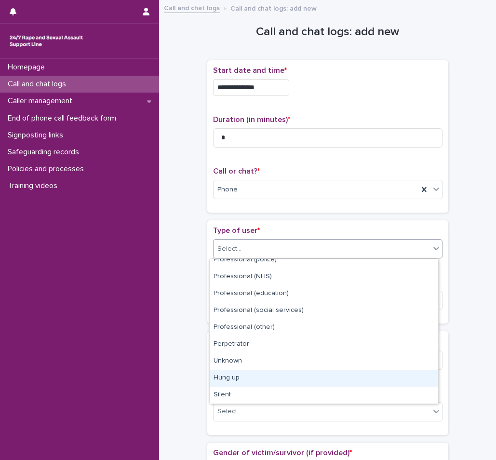
click at [248, 386] on div "Hung up" at bounding box center [324, 378] width 229 height 17
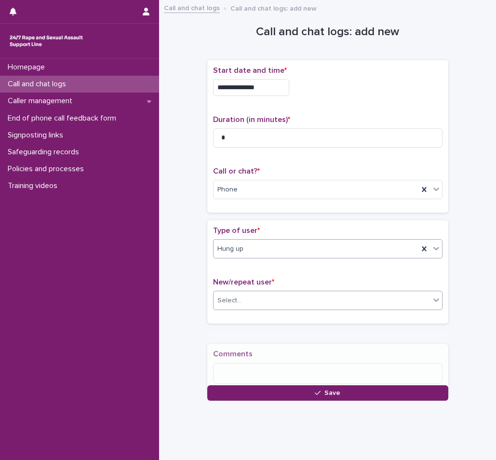
click at [288, 306] on div "Select..." at bounding box center [322, 301] width 217 height 16
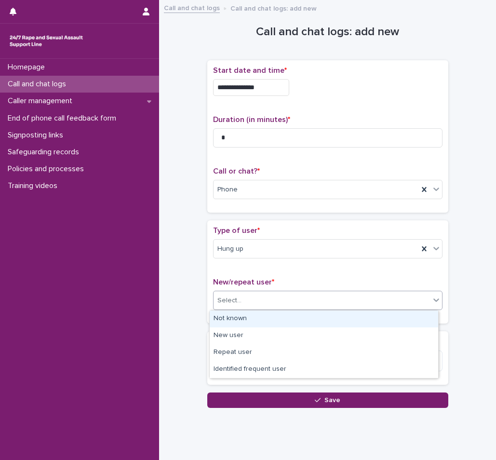
click at [268, 320] on div "Not known" at bounding box center [324, 319] width 229 height 17
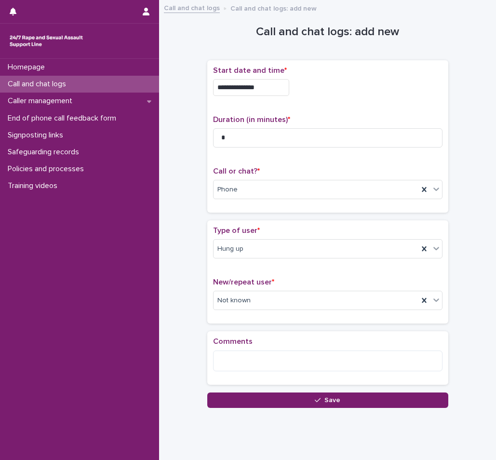
click at [258, 390] on div "Loading... Saving… Comments" at bounding box center [327, 361] width 241 height 61
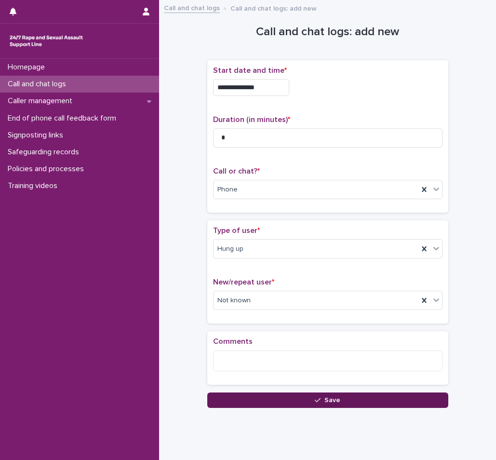
click at [259, 398] on button "Save" at bounding box center [327, 400] width 241 height 15
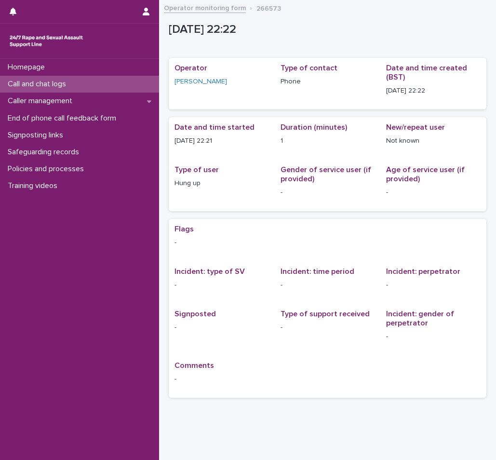
click at [67, 81] on p "Call and chat logs" at bounding box center [39, 84] width 70 height 9
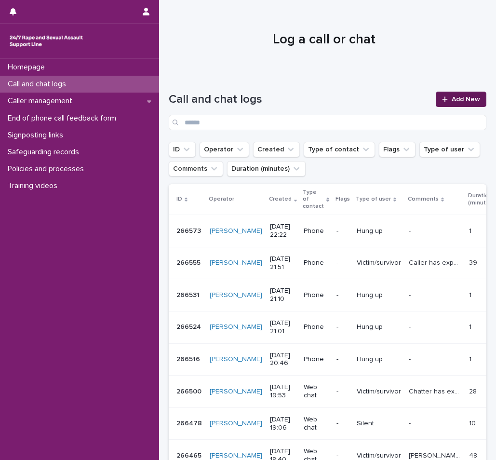
click at [453, 105] on link "Add New" at bounding box center [461, 99] width 51 height 15
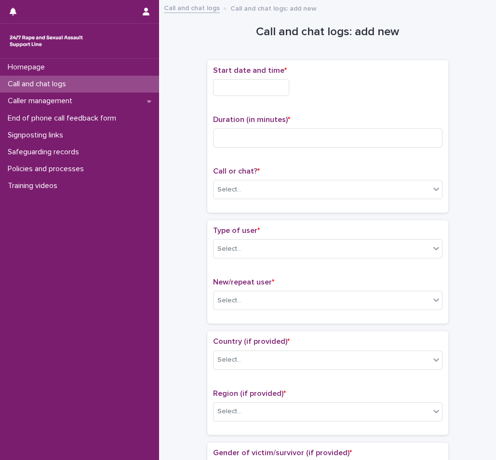
click at [263, 85] on input "text" at bounding box center [251, 87] width 76 height 17
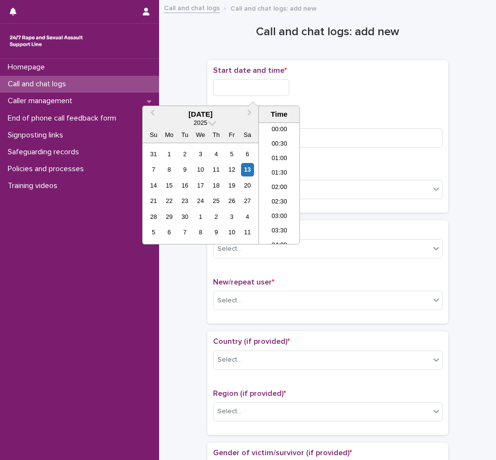
scroll to position [574, 0]
click at [284, 202] on li "22:30" at bounding box center [279, 208] width 41 height 14
type input "**********"
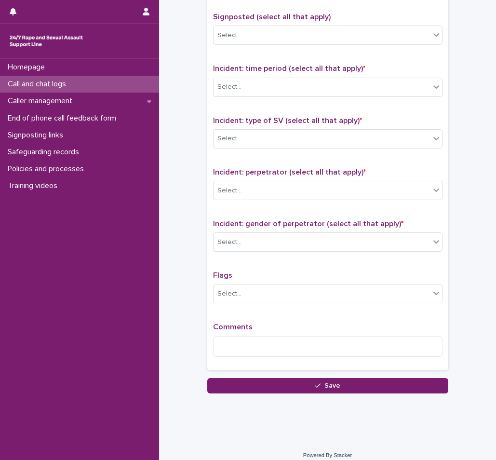
scroll to position [607, 0]
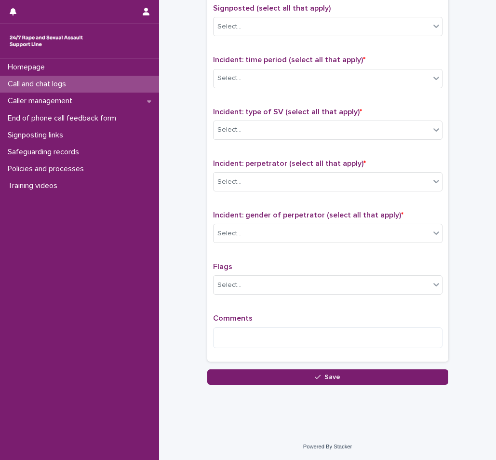
click at [292, 350] on div "Comments" at bounding box center [328, 334] width 230 height 41
click at [289, 344] on textarea at bounding box center [328, 338] width 230 height 21
type textarea "*****"
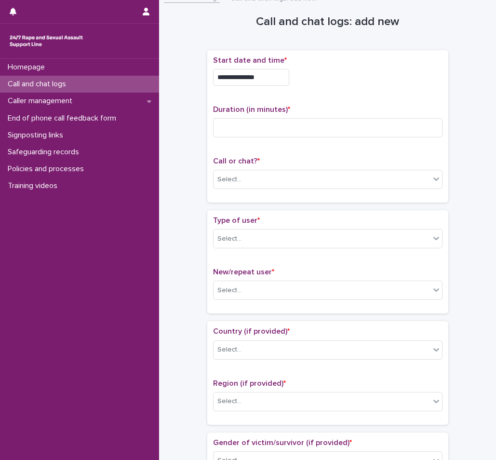
scroll to position [0, 0]
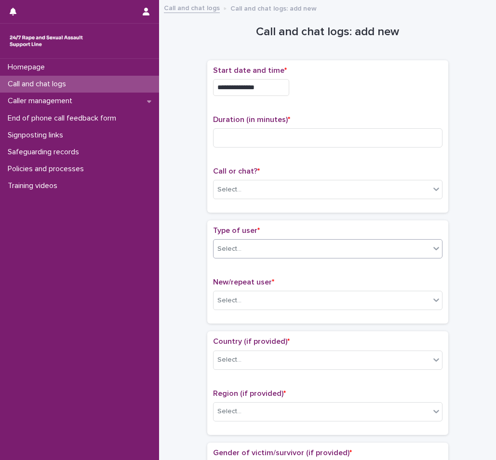
click at [232, 249] on div "Select..." at bounding box center [230, 249] width 24 height 10
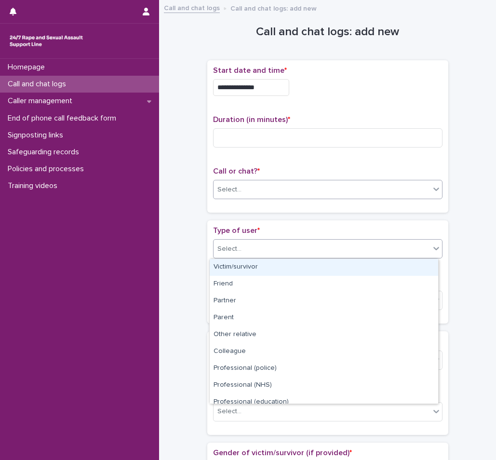
click at [278, 182] on div "Select..." at bounding box center [322, 190] width 217 height 16
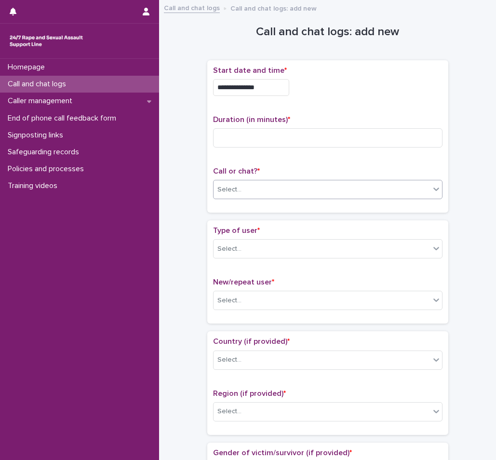
click at [273, 189] on div "Select..." at bounding box center [322, 190] width 217 height 16
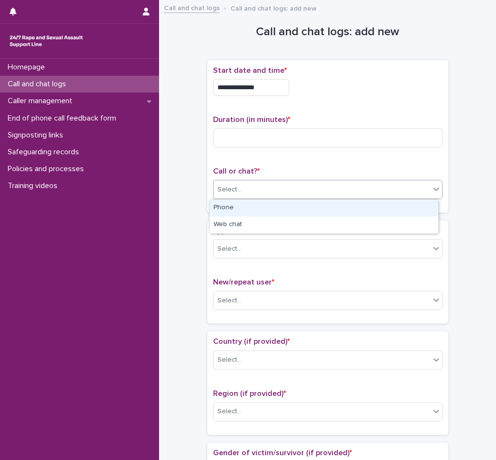
click at [261, 212] on div "Phone" at bounding box center [324, 208] width 229 height 17
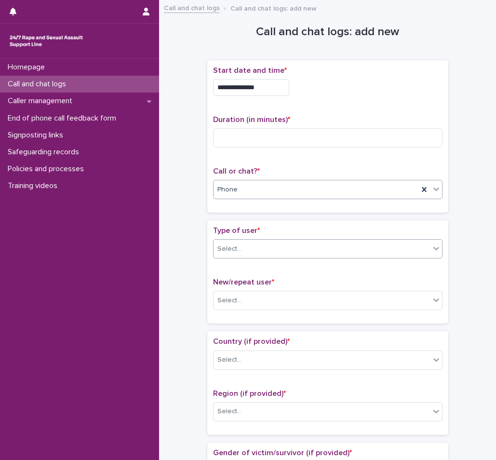
click at [253, 250] on div "Select..." at bounding box center [322, 249] width 217 height 16
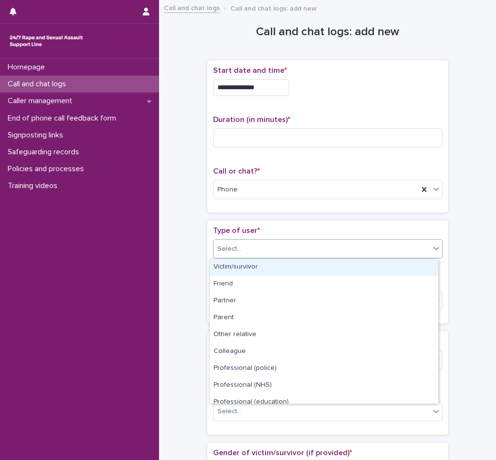
click at [251, 264] on div "Victim/survivor" at bounding box center [324, 267] width 229 height 17
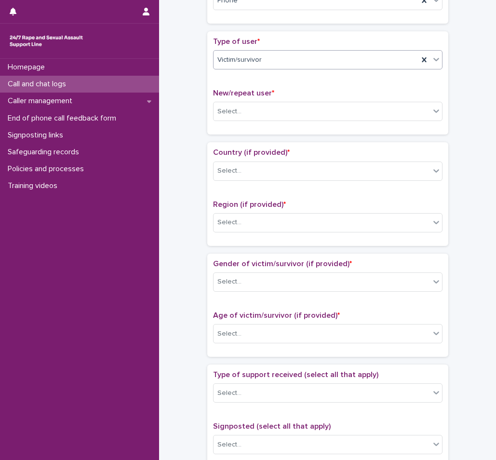
scroll to position [193, 0]
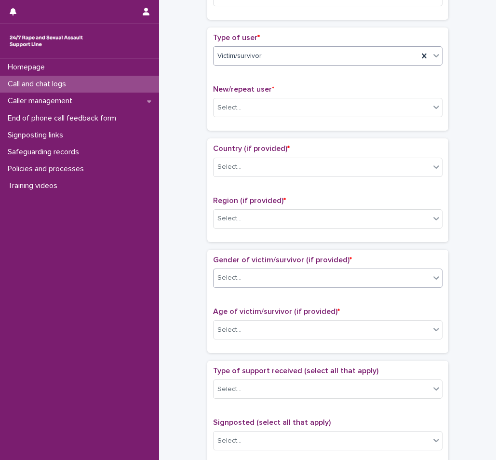
click at [249, 288] on body "**********" at bounding box center [248, 230] width 496 height 460
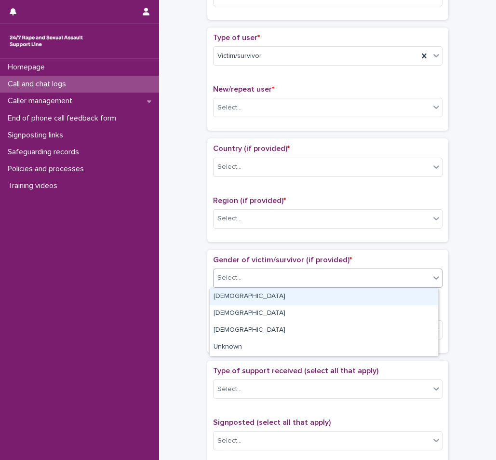
click at [245, 301] on div "Female" at bounding box center [324, 296] width 229 height 17
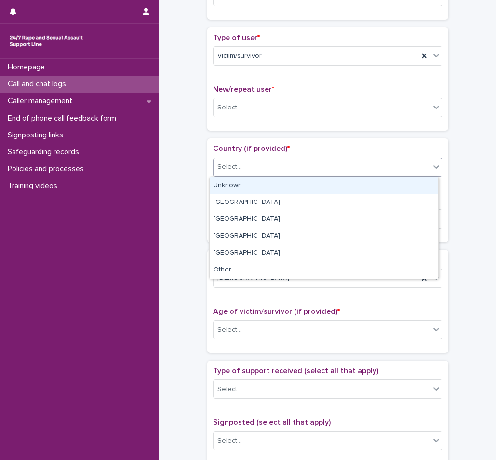
click at [317, 177] on body "**********" at bounding box center [248, 230] width 496 height 460
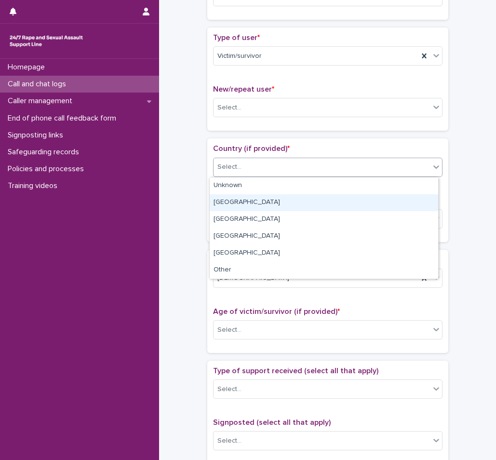
click at [257, 197] on div "England" at bounding box center [324, 202] width 229 height 17
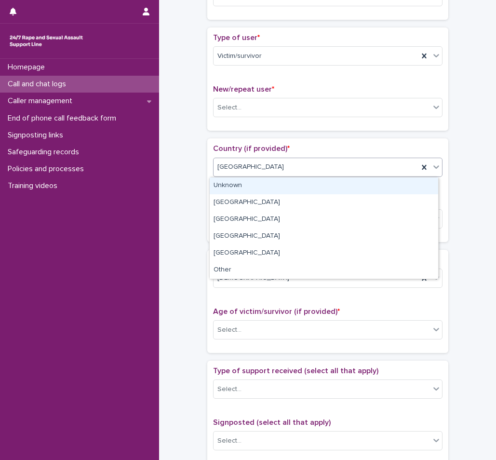
click at [263, 169] on div "England" at bounding box center [316, 167] width 205 height 16
click at [258, 191] on div "Unknown" at bounding box center [324, 186] width 229 height 17
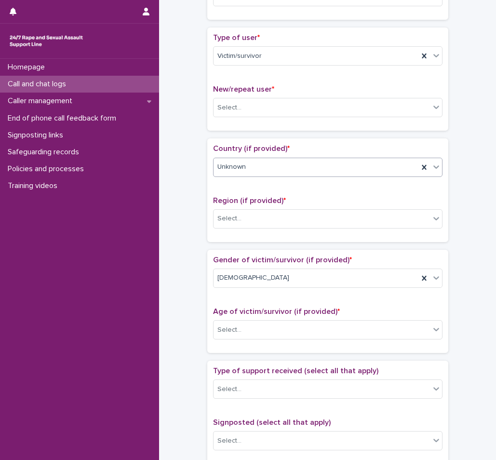
click at [285, 231] on div "Region (if provided) * Select..." at bounding box center [328, 216] width 230 height 40
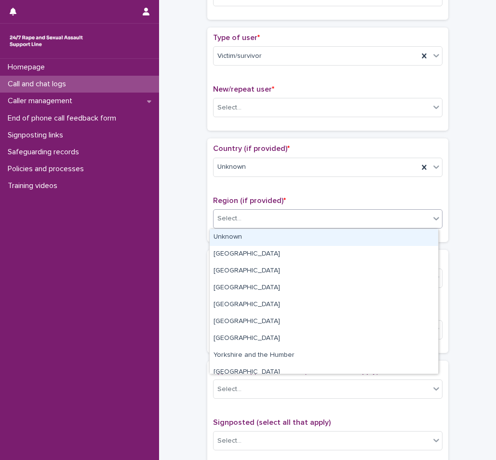
click at [285, 228] on div "Select..." at bounding box center [328, 218] width 230 height 19
click at [288, 233] on div "Unknown" at bounding box center [324, 237] width 229 height 17
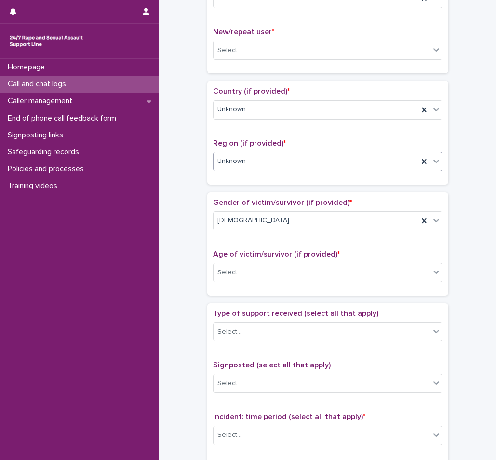
scroll to position [434, 0]
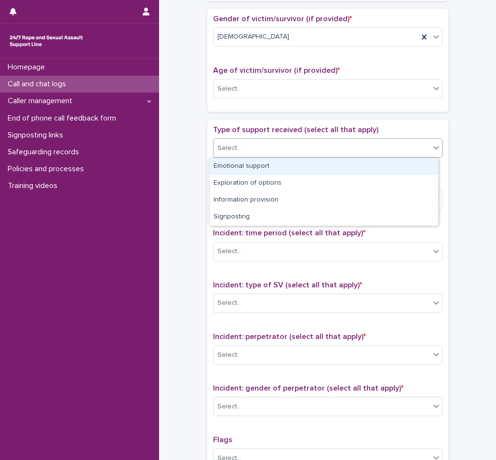
click at [249, 156] on div "Select..." at bounding box center [322, 148] width 217 height 16
click at [246, 167] on div "Emotional support" at bounding box center [324, 166] width 229 height 17
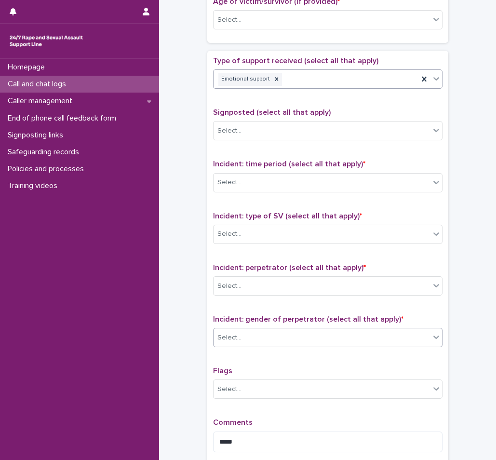
scroll to position [607, 0]
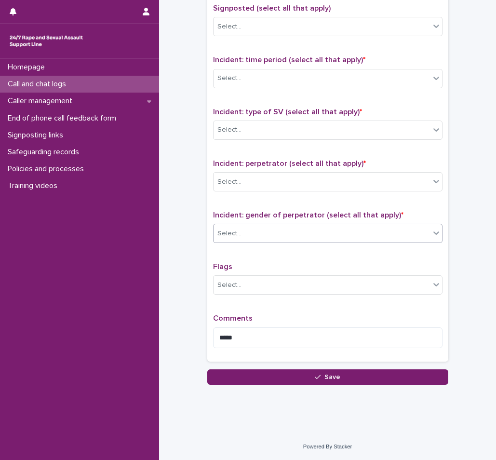
click at [218, 227] on div "Select..." at bounding box center [322, 234] width 217 height 16
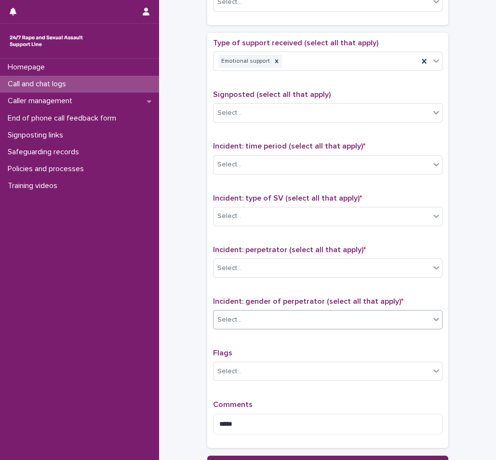
scroll to position [531, 0]
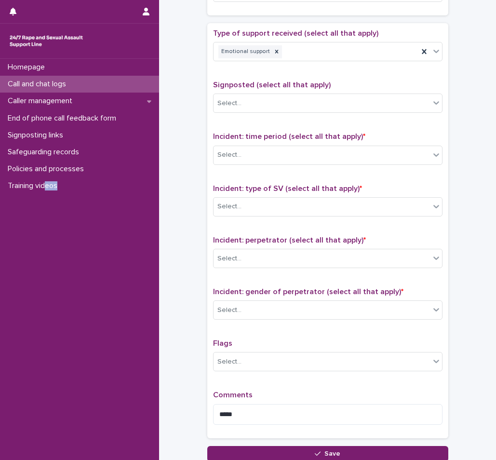
drag, startPoint x: 44, startPoint y: 229, endPoint x: 87, endPoint y: 314, distance: 94.9
click at [87, 314] on div "Homepage Call and chat logs Caller management End of phone call feedback form S…" at bounding box center [79, 259] width 159 height 401
drag, startPoint x: 87, startPoint y: 314, endPoint x: 61, endPoint y: 252, distance: 67.0
click at [61, 252] on div "Homepage Call and chat logs Caller management End of phone call feedback form S…" at bounding box center [79, 259] width 159 height 401
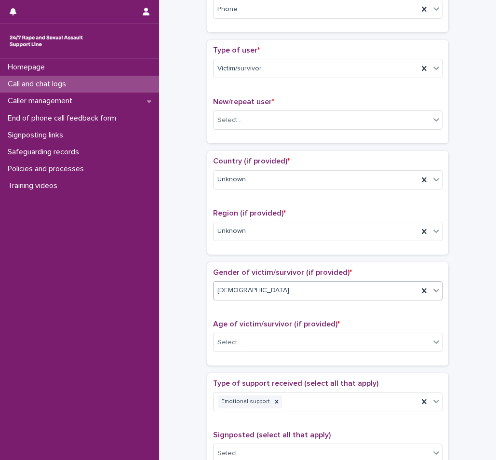
scroll to position [193, 0]
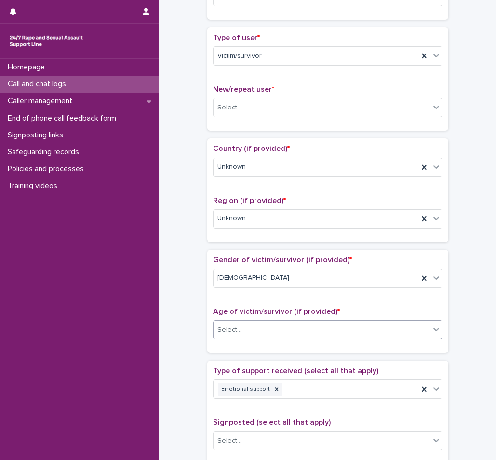
click at [300, 330] on div "Select..." at bounding box center [322, 330] width 217 height 16
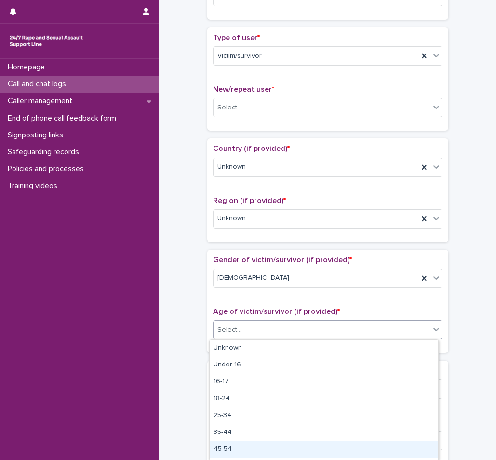
click at [252, 443] on div "45-54" at bounding box center [324, 449] width 229 height 17
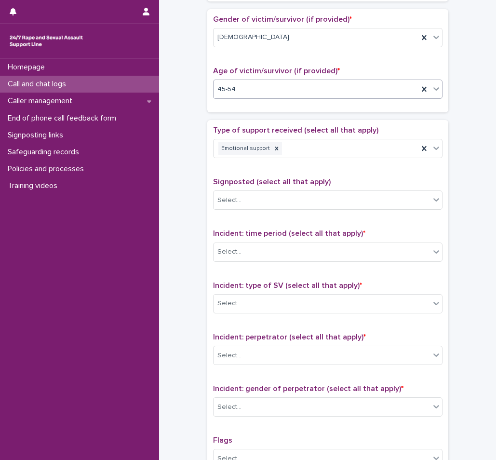
scroll to position [458, 0]
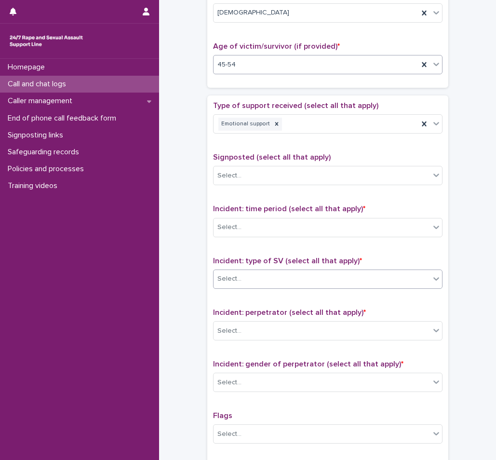
click at [299, 273] on div "Select..." at bounding box center [322, 279] width 217 height 16
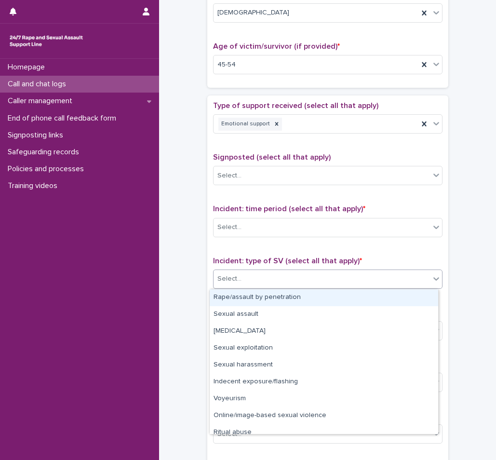
click at [252, 300] on div "Rape/assault by penetration" at bounding box center [324, 297] width 229 height 17
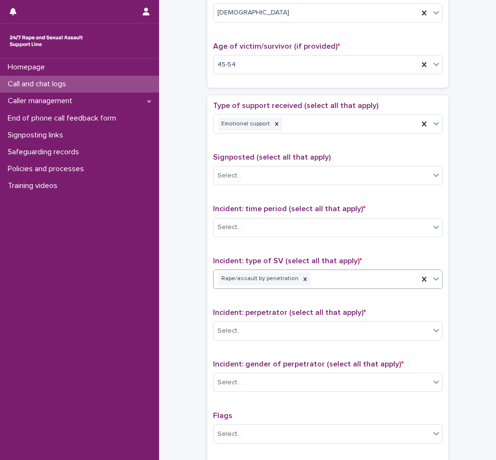
click at [351, 280] on div "Rape/assault by penetration" at bounding box center [316, 279] width 205 height 17
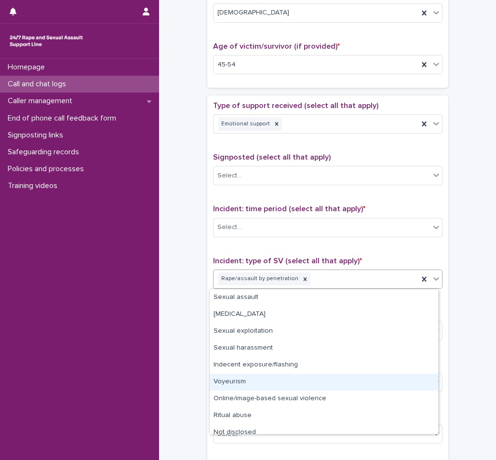
click at [262, 382] on div "Voyeurism" at bounding box center [324, 382] width 229 height 17
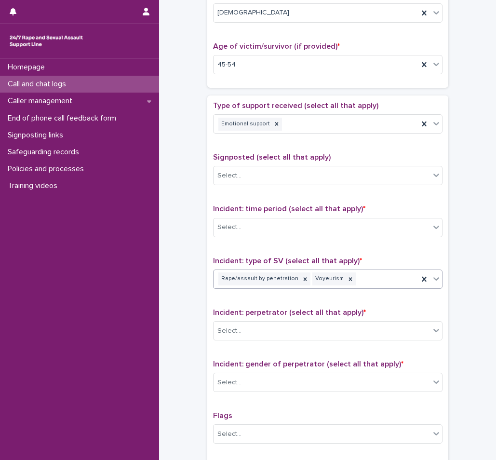
click at [382, 280] on div "Rape/assault by penetration Voyeurism" at bounding box center [316, 279] width 205 height 17
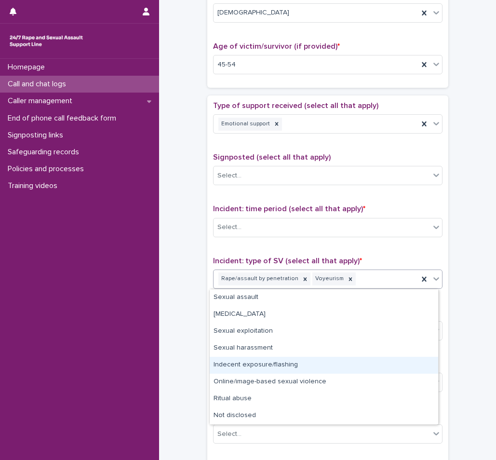
click at [315, 368] on div "Indecent exposure/flashing" at bounding box center [324, 365] width 229 height 17
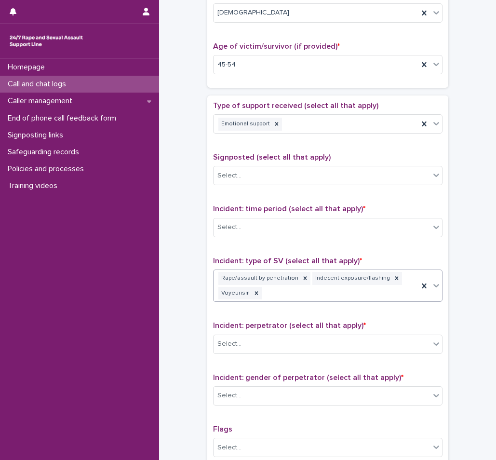
scroll to position [465, 0]
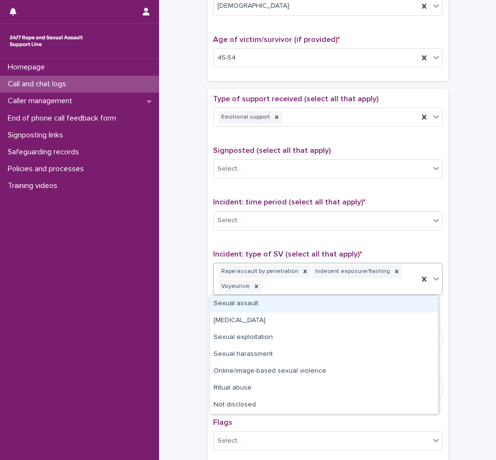
click at [352, 286] on div "Rape/assault by penetration Indecent exposure/flashing Voyeurism" at bounding box center [316, 279] width 205 height 32
click at [261, 308] on div "Sexual assault" at bounding box center [324, 304] width 229 height 17
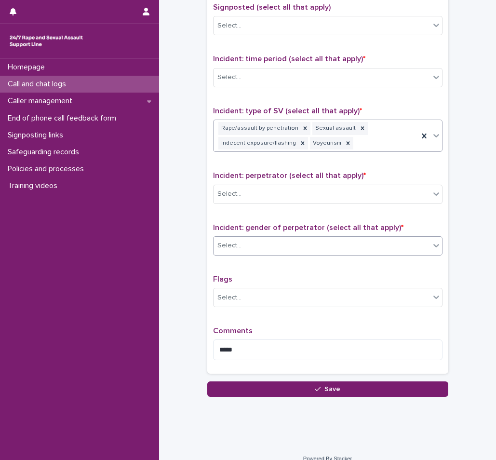
scroll to position [610, 0]
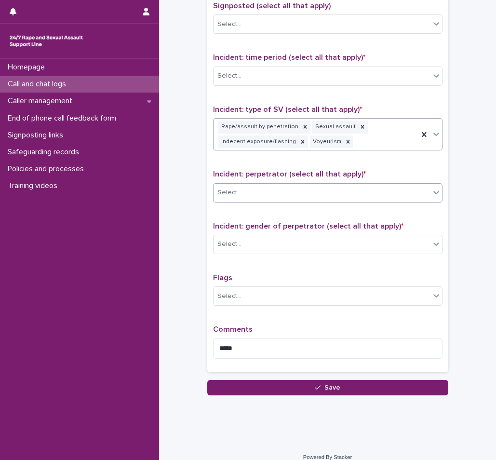
click at [259, 200] on div "Select..." at bounding box center [322, 193] width 217 height 16
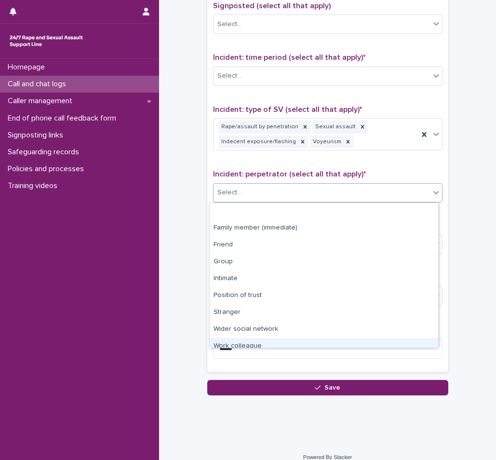
scroll to position [41, 0]
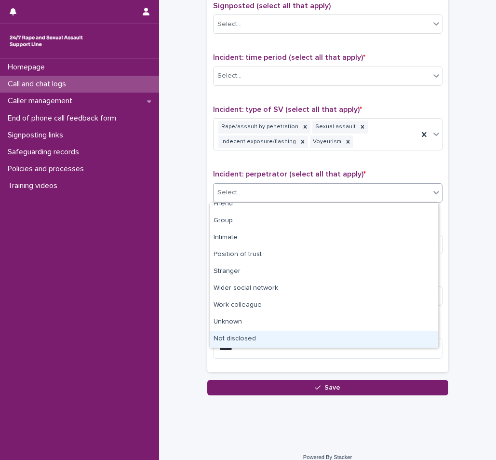
click at [247, 339] on div "Not disclosed" at bounding box center [324, 339] width 229 height 17
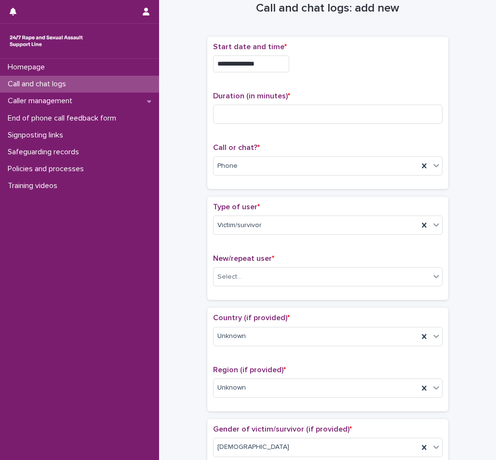
scroll to position [72, 0]
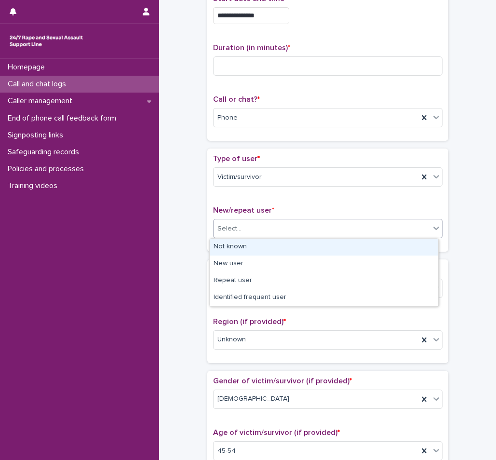
click at [260, 236] on div "Select..." at bounding box center [322, 229] width 217 height 16
click at [249, 254] on div "Not known" at bounding box center [324, 247] width 229 height 17
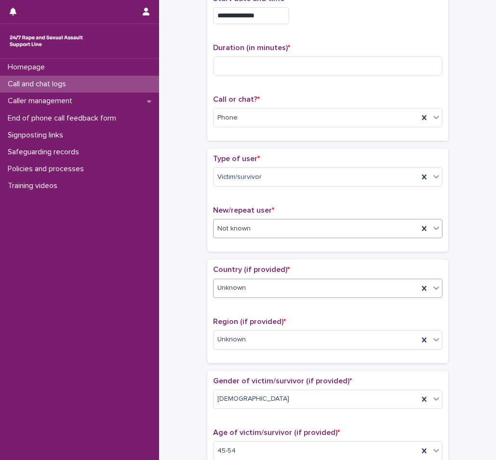
click at [253, 294] on div "Unknown" at bounding box center [316, 288] width 205 height 16
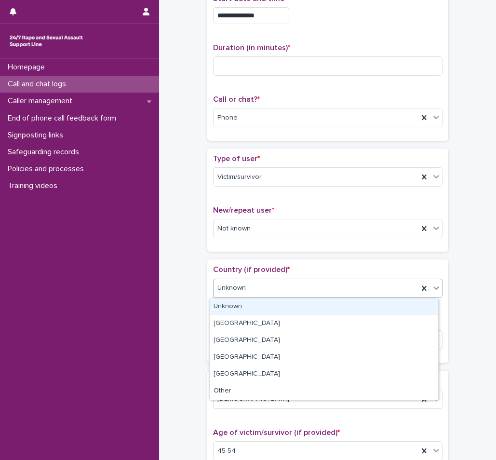
click at [241, 307] on div "Unknown" at bounding box center [324, 307] width 229 height 17
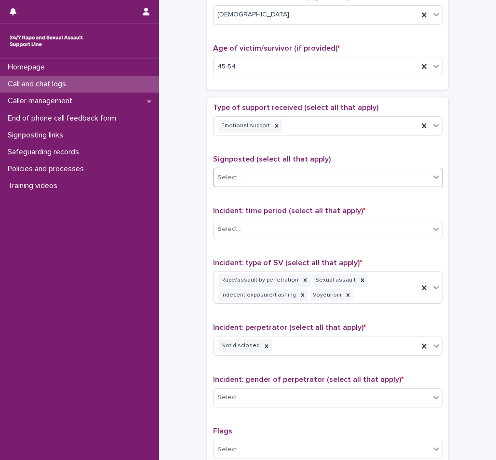
scroll to position [458, 0]
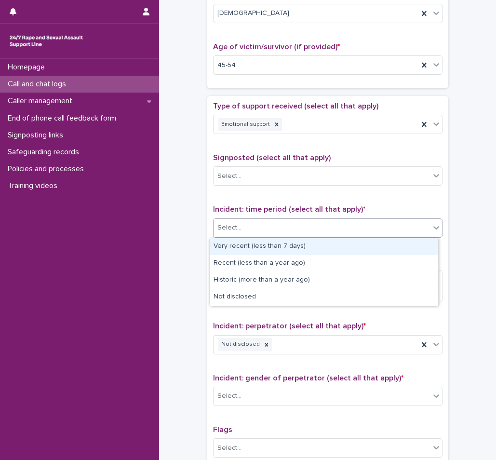
click at [274, 224] on div "Select..." at bounding box center [322, 228] width 217 height 16
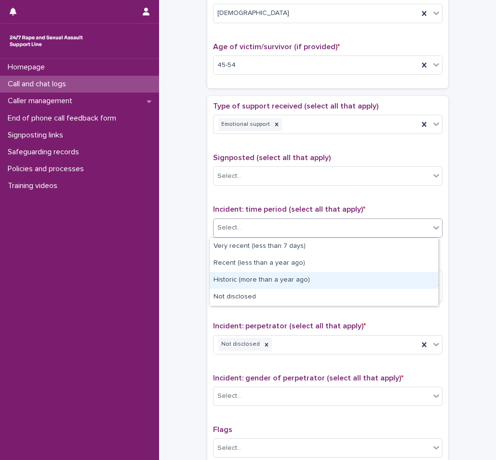
click at [244, 283] on div "Historic (more than a year ago)" at bounding box center [324, 280] width 229 height 17
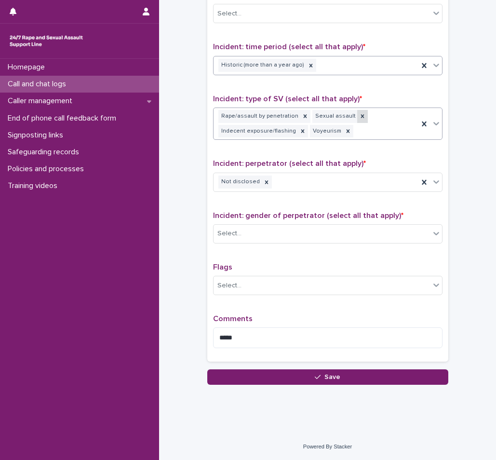
scroll to position [621, 0]
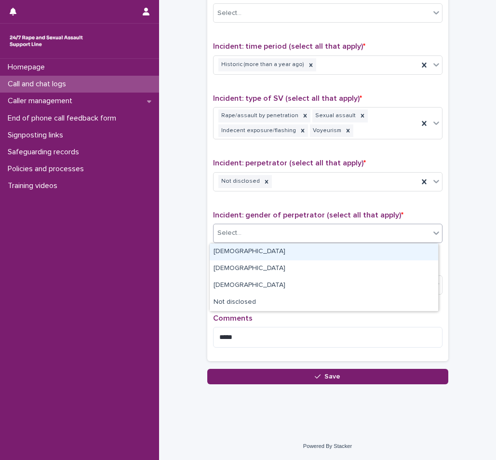
drag, startPoint x: 315, startPoint y: 239, endPoint x: 298, endPoint y: 246, distance: 19.3
click at [315, 238] on div "Select..." at bounding box center [322, 233] width 217 height 16
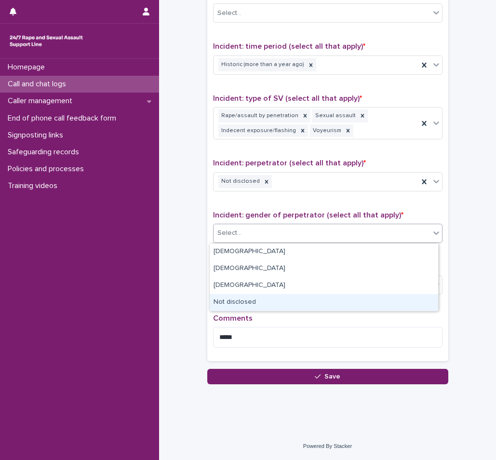
click at [243, 296] on div "Not disclosed" at bounding box center [324, 302] width 229 height 17
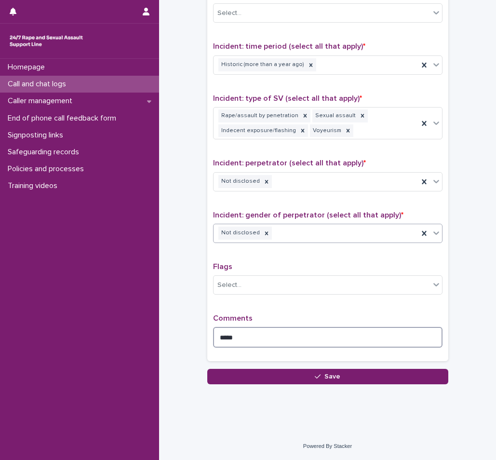
click at [319, 346] on textarea "*****" at bounding box center [328, 337] width 230 height 21
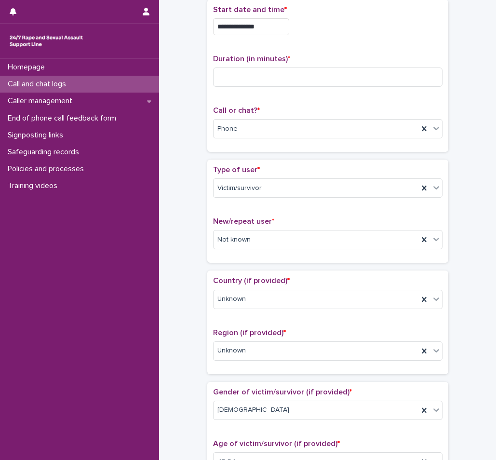
scroll to position [0, 0]
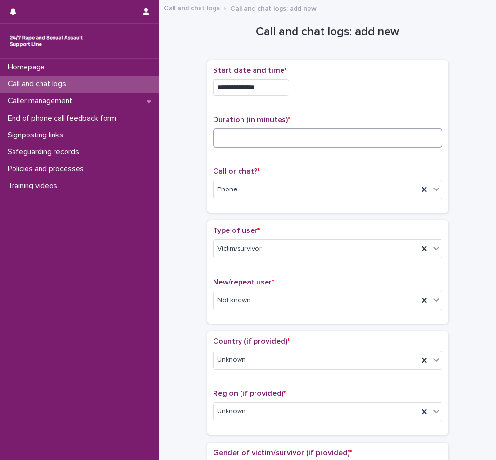
click at [319, 134] on input at bounding box center [328, 137] width 230 height 19
type input "**"
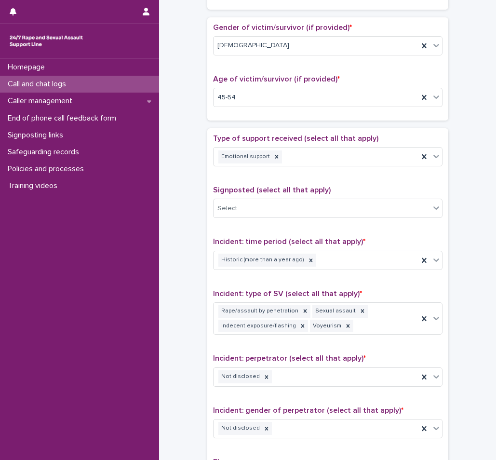
scroll to position [579, 0]
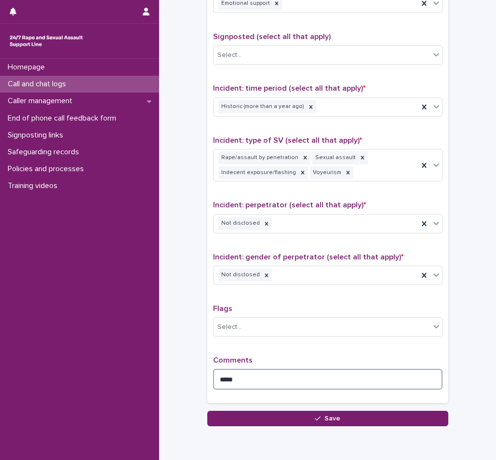
click at [281, 383] on textarea "*****" at bounding box center [328, 379] width 230 height 21
click at [329, 375] on textarea "**********" at bounding box center [328, 379] width 230 height 21
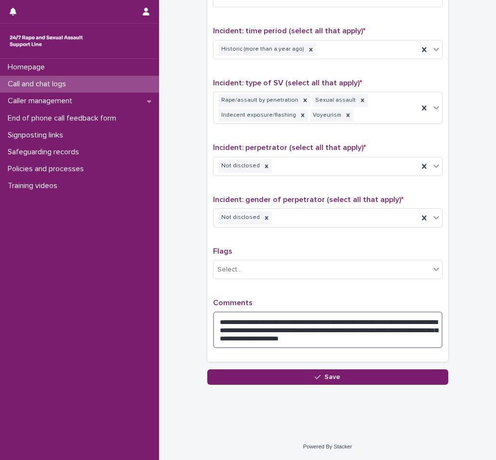
scroll to position [637, 0]
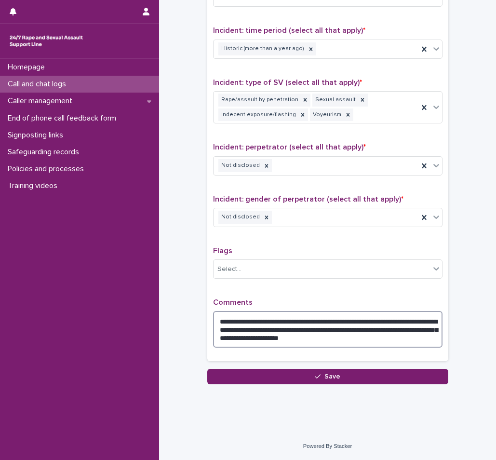
type textarea "**********"
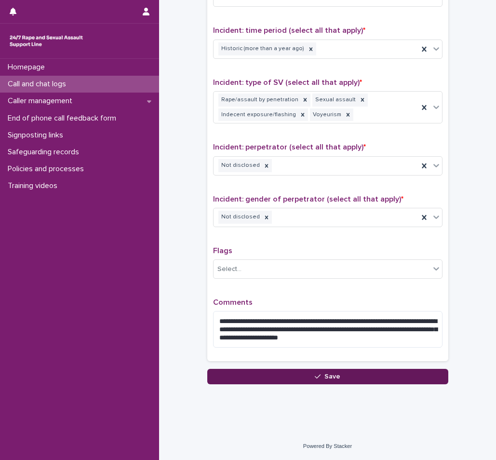
click at [295, 382] on button "Save" at bounding box center [327, 376] width 241 height 15
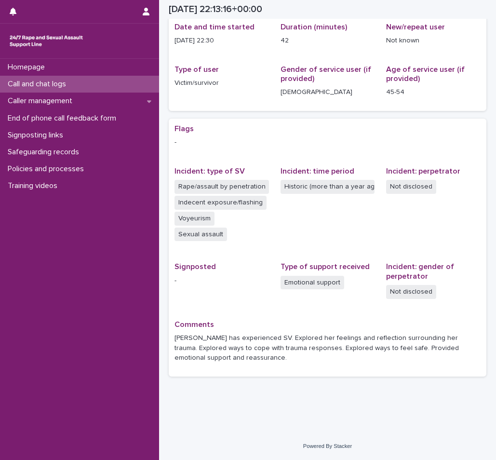
scroll to position [100, 0]
click at [105, 86] on div "Call and chat logs" at bounding box center [79, 84] width 159 height 17
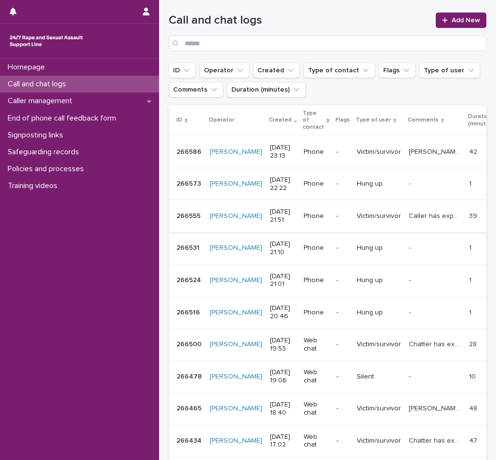
scroll to position [179, 0]
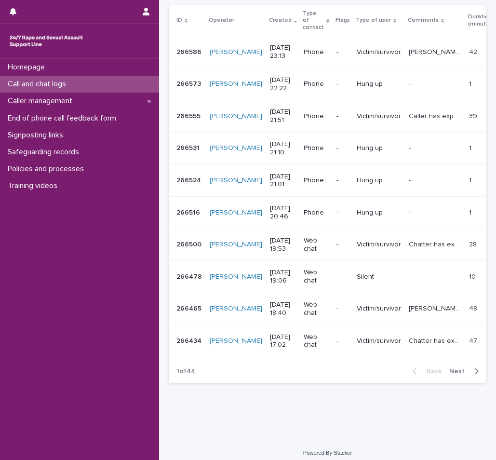
click at [51, 77] on div "Call and chat logs" at bounding box center [79, 84] width 159 height 17
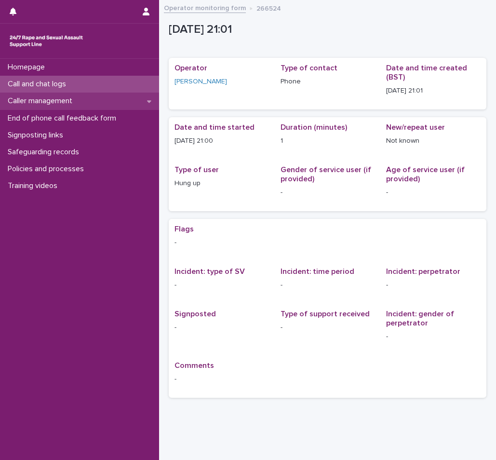
click at [73, 95] on div "Caller management" at bounding box center [79, 101] width 159 height 17
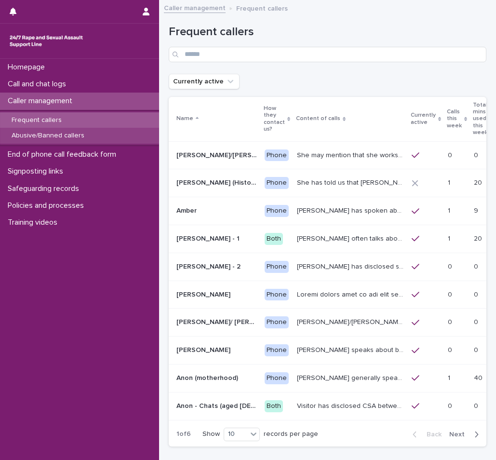
click at [99, 133] on div "Abusive/Banned callers" at bounding box center [79, 136] width 159 height 16
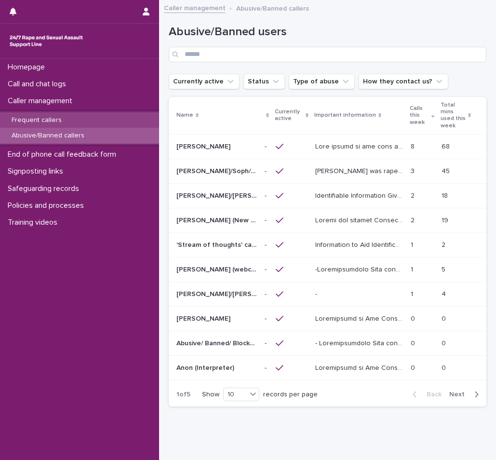
click at [56, 113] on div "Frequent callers" at bounding box center [79, 120] width 159 height 16
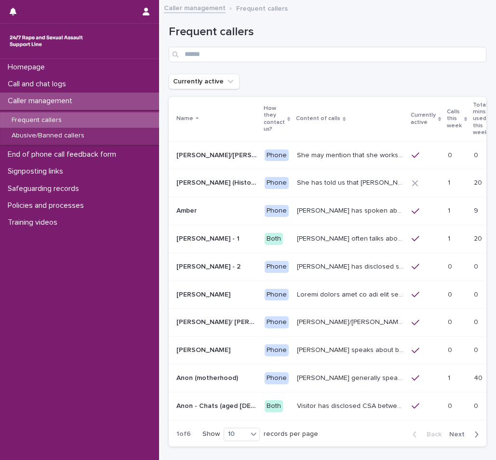
click at [311, 372] on p "[PERSON_NAME] generally speaks conversationally about many different things in …" at bounding box center [351, 377] width 109 height 10
click at [304, 372] on p "[PERSON_NAME] generally speaks conversationally about many different things in …" at bounding box center [351, 377] width 109 height 10
